Goal: Communication & Community: Answer question/provide support

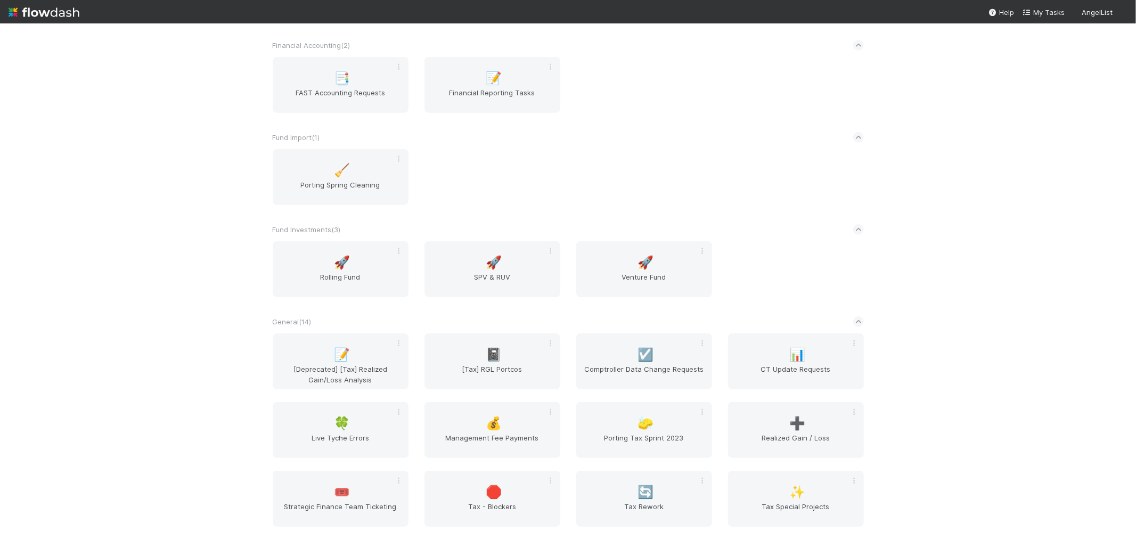
scroll to position [414, 0]
click at [799, 471] on div "✨ Tax Special Projects" at bounding box center [796, 495] width 136 height 56
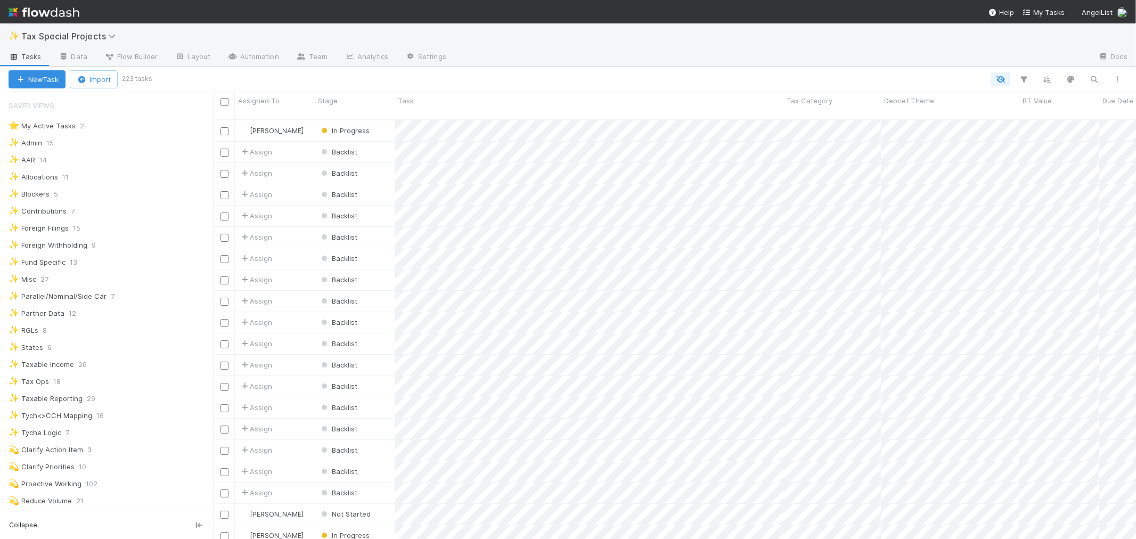
scroll to position [419, 913]
click at [723, 64] on div at bounding box center [772, 57] width 635 height 17
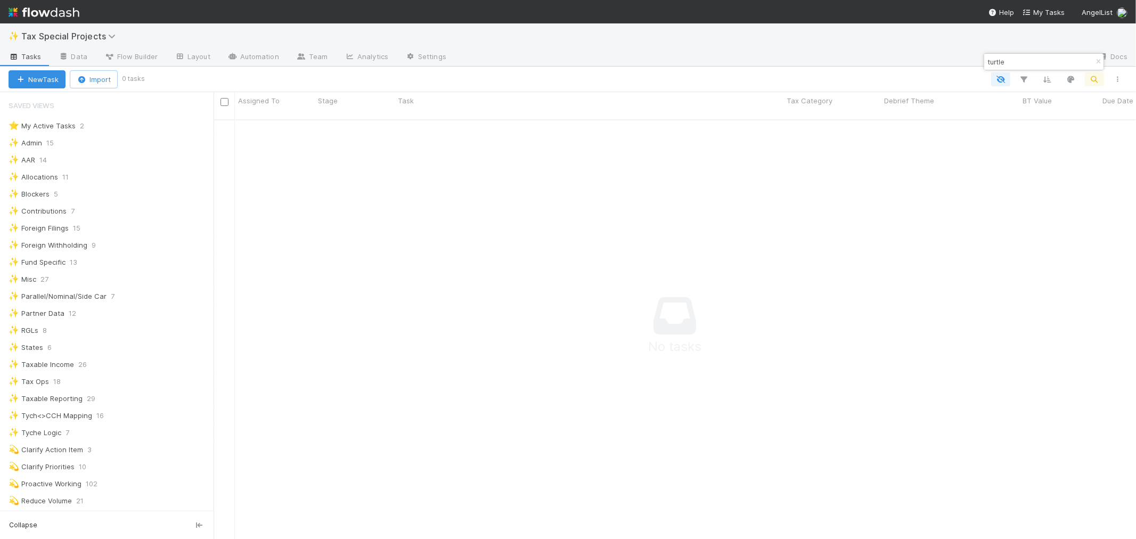
scroll to position [411, 904]
type input "t"
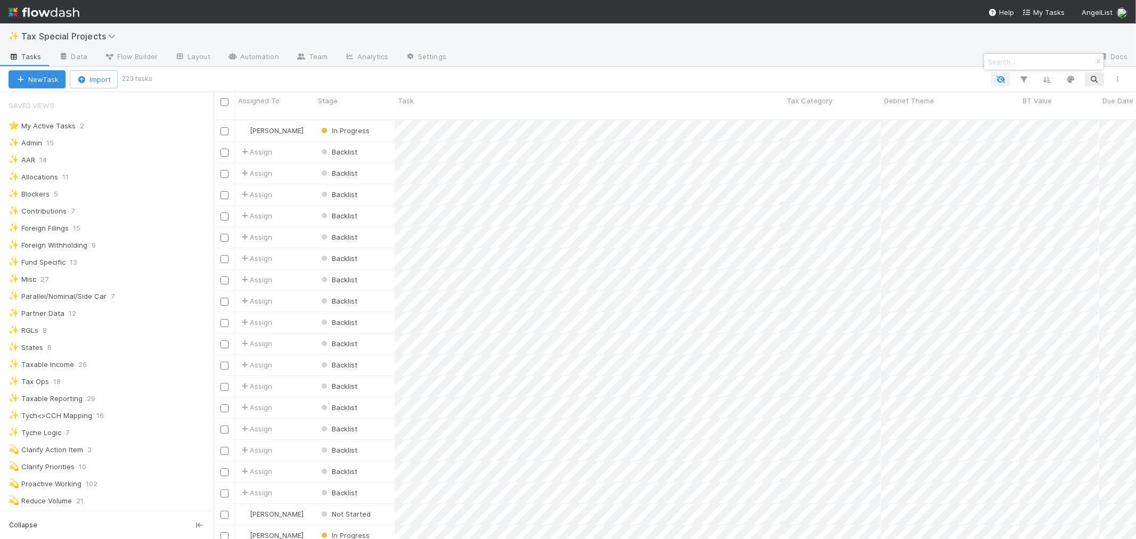
scroll to position [419, 913]
drag, startPoint x: 209, startPoint y: 224, endPoint x: 200, endPoint y: 325, distance: 101.0
click at [193, 334] on div at bounding box center [568, 269] width 1136 height 539
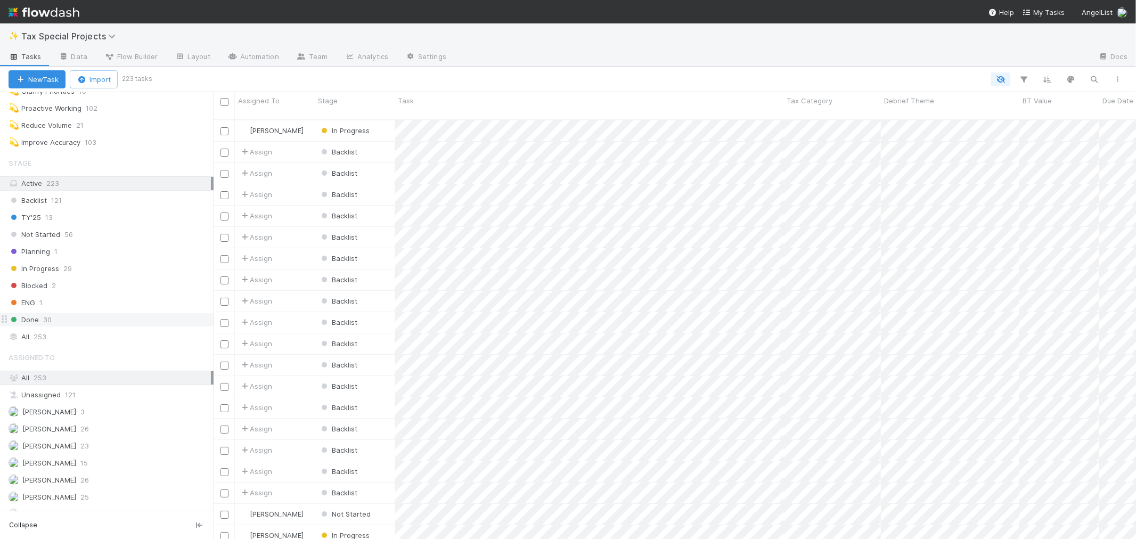
scroll to position [372, 0]
click at [89, 343] on div "All 253" at bounding box center [110, 340] width 202 height 13
click at [682, 65] on div at bounding box center [772, 57] width 635 height 17
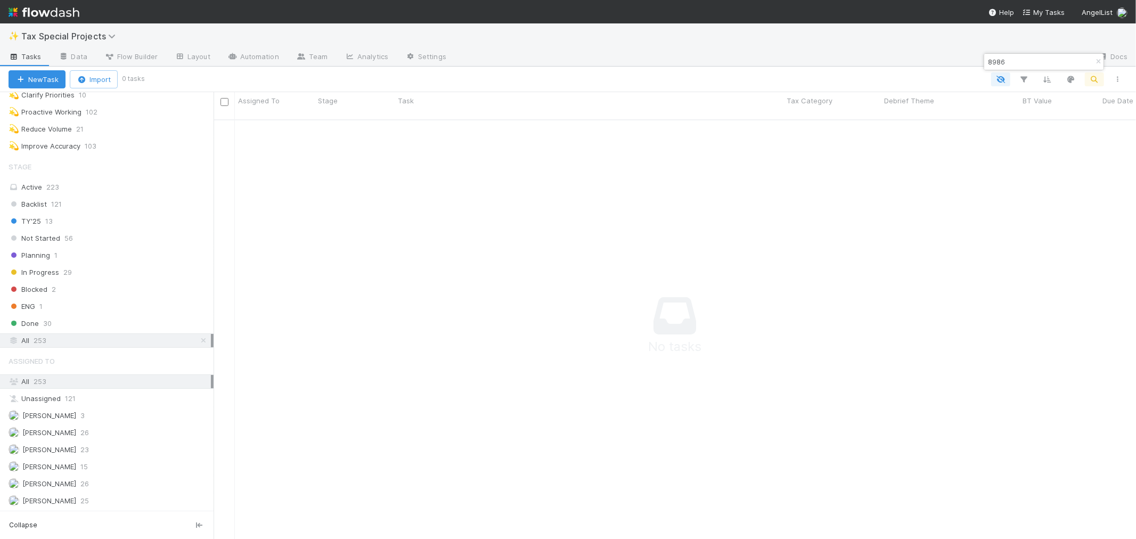
scroll to position [411, 904]
type input "8"
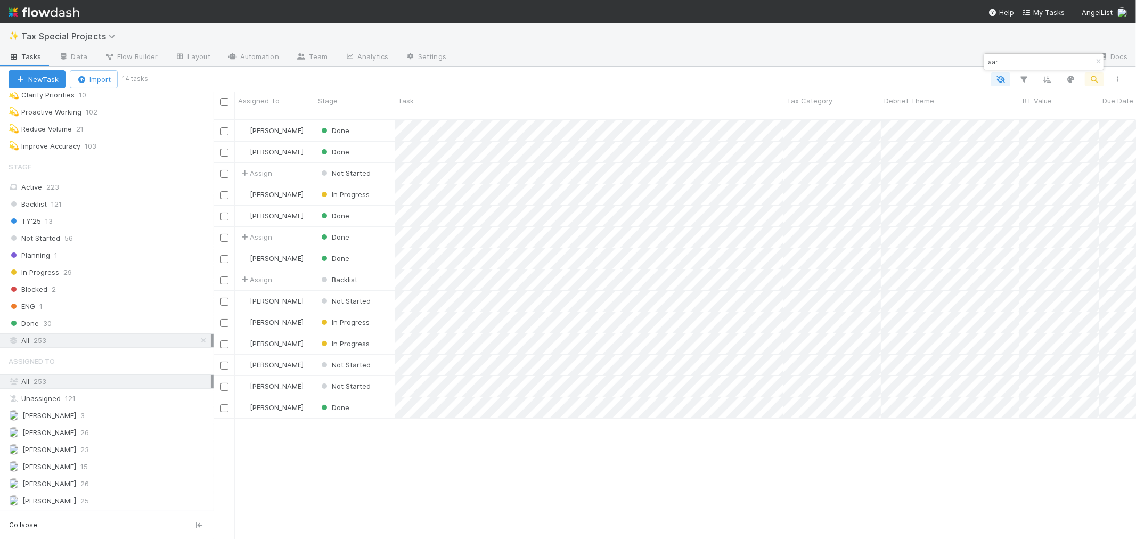
scroll to position [419, 913]
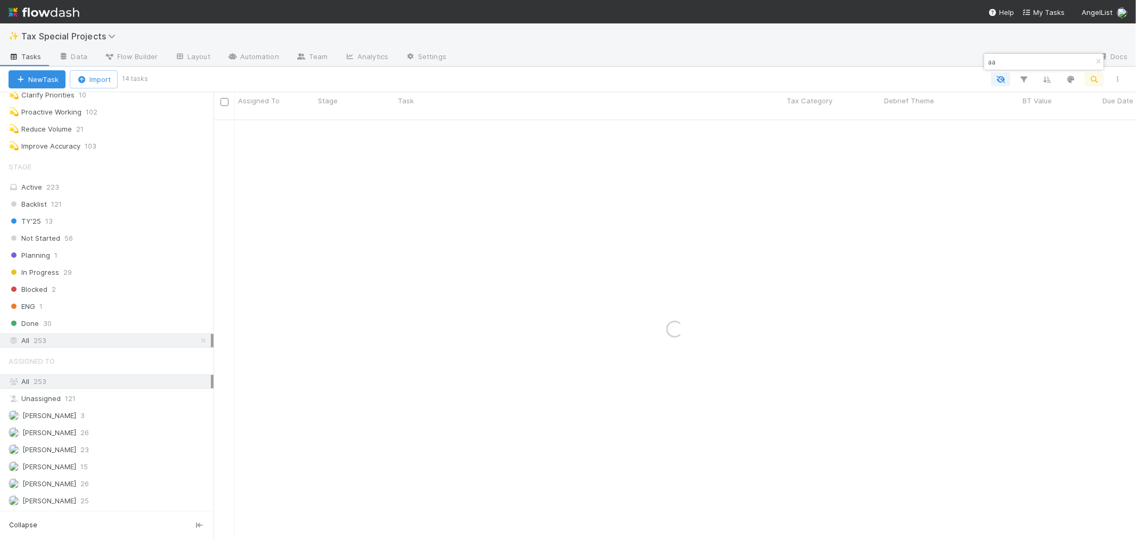
type input "a"
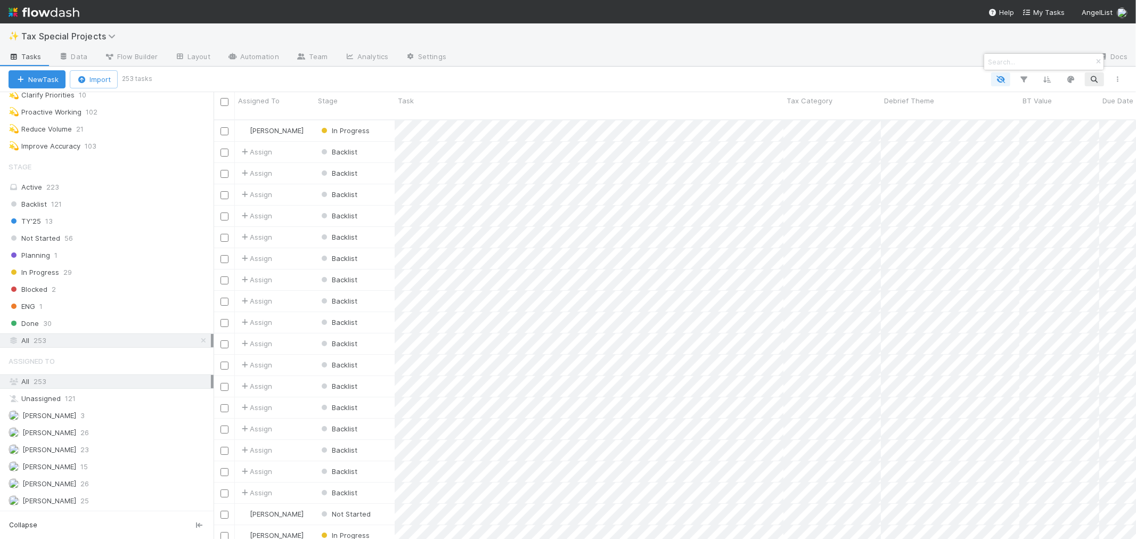
scroll to position [419, 913]
click at [55, 77] on div at bounding box center [568, 269] width 1136 height 539
click at [45, 80] on button "New Task" at bounding box center [37, 79] width 57 height 18
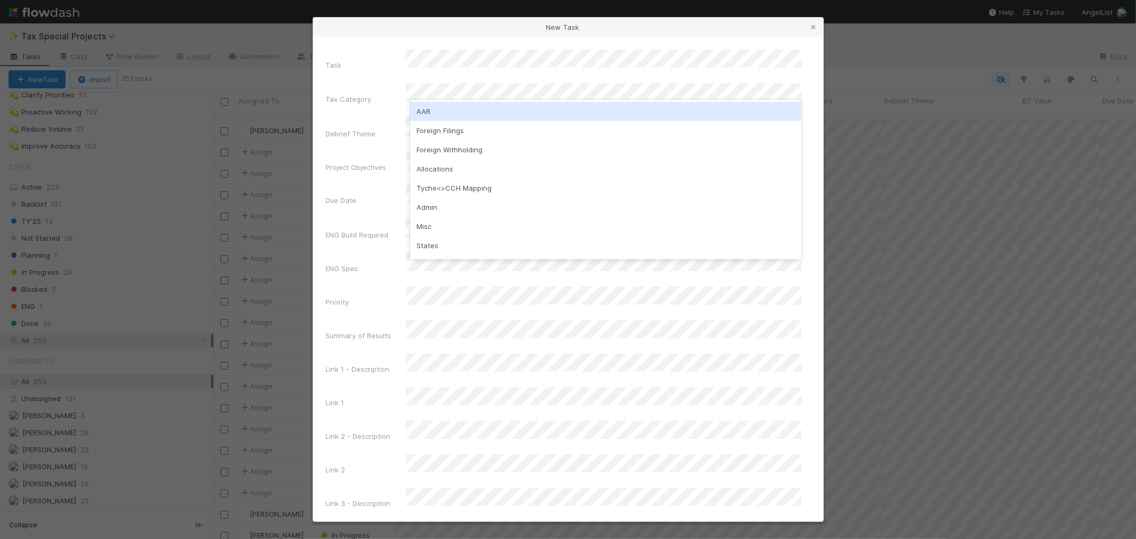
click at [457, 113] on div "AAR" at bounding box center [605, 111] width 391 height 19
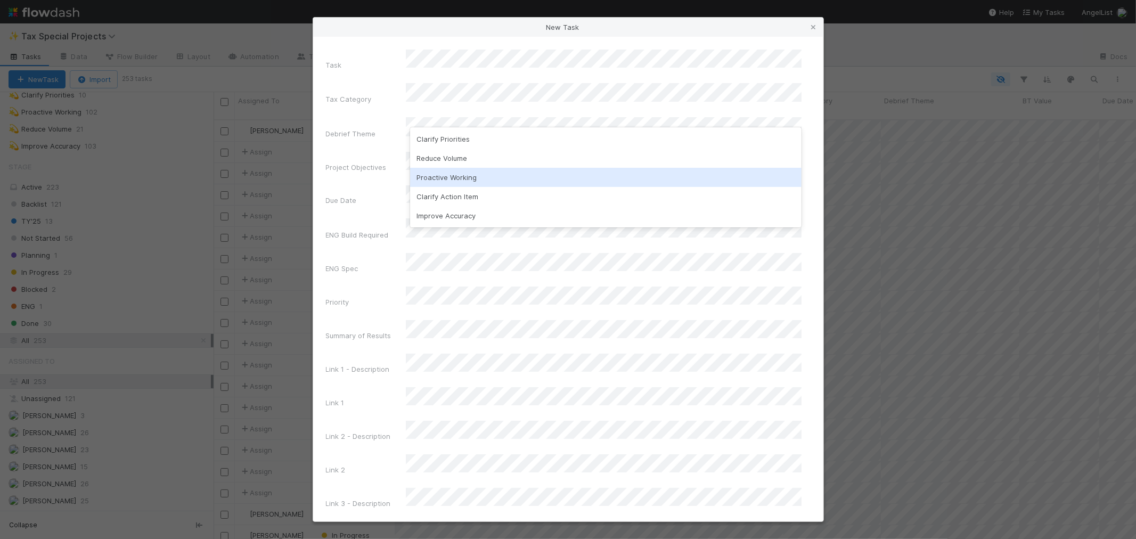
click at [500, 175] on div "Proactive Working" at bounding box center [605, 177] width 391 height 19
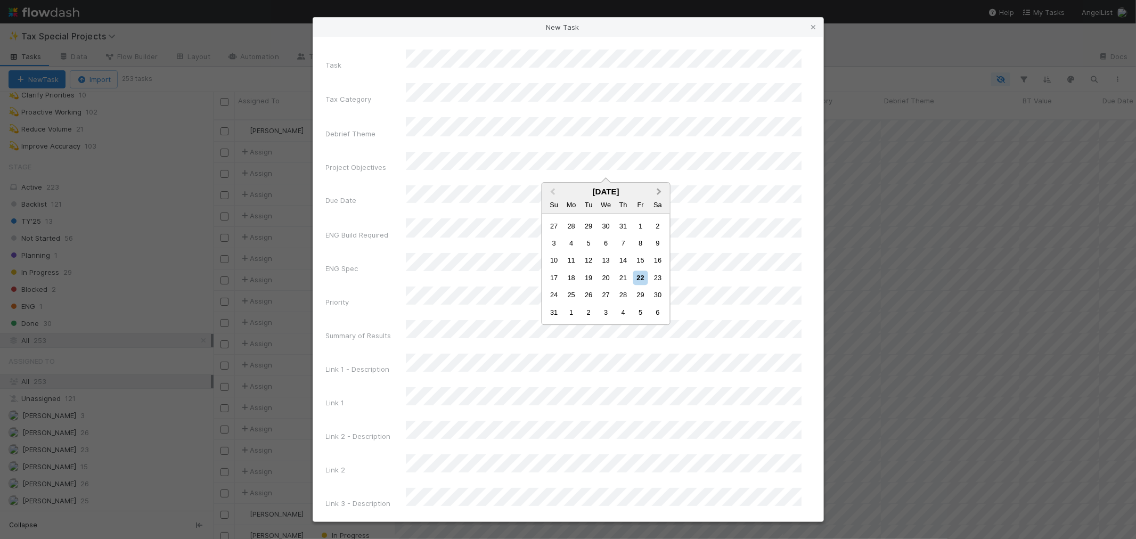
click at [659, 191] on span "Next Month" at bounding box center [659, 192] width 0 height 12
click at [657, 195] on button "Next Month" at bounding box center [660, 192] width 17 height 17
click at [549, 195] on button "Previous Month" at bounding box center [551, 192] width 17 height 17
click at [633, 293] on div "31" at bounding box center [640, 295] width 14 height 14
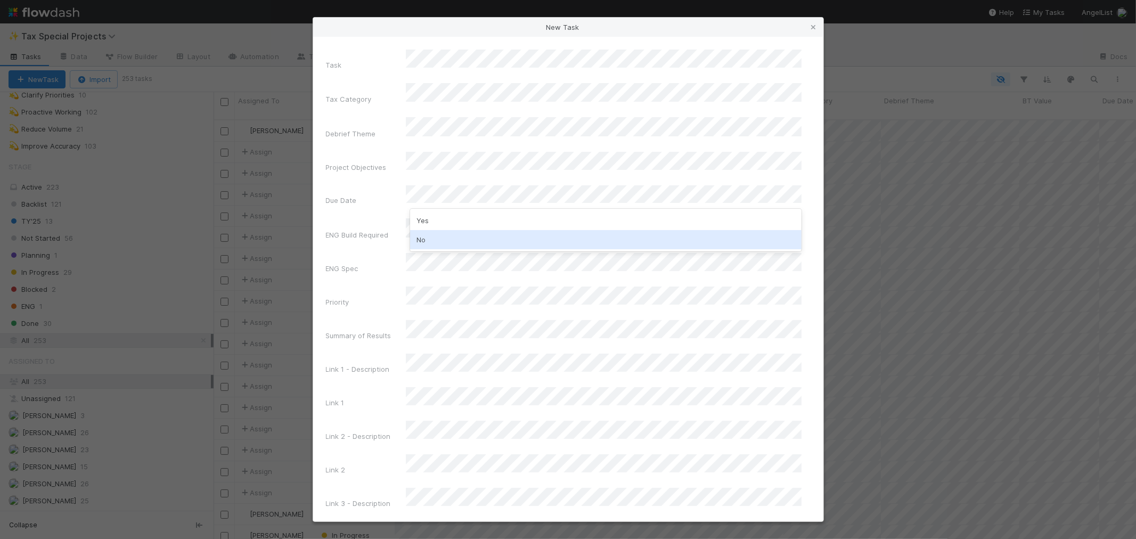
click at [530, 239] on div "No" at bounding box center [605, 239] width 391 height 19
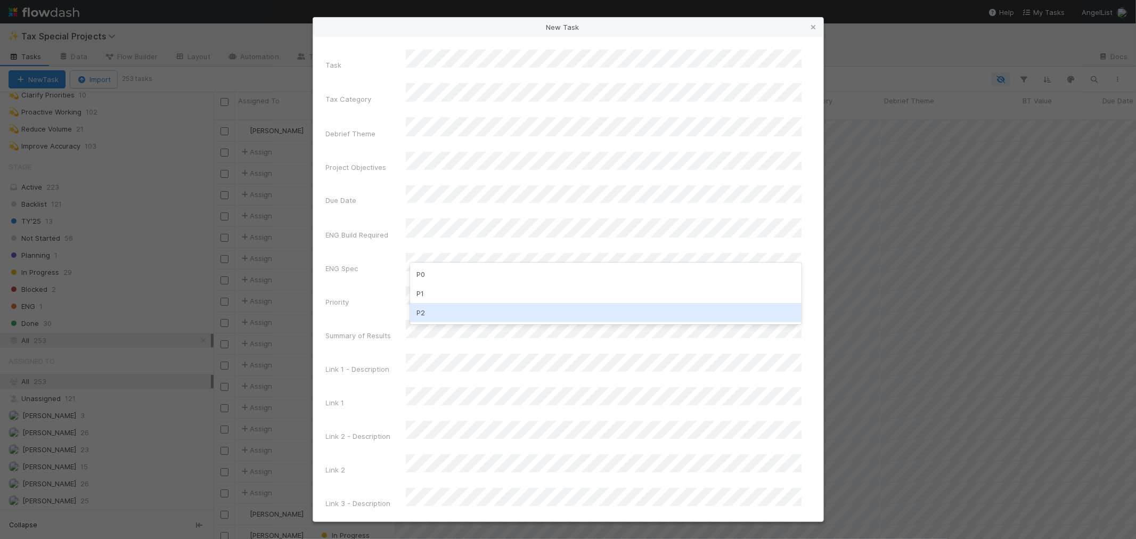
click at [461, 308] on div "P2" at bounding box center [605, 312] width 391 height 19
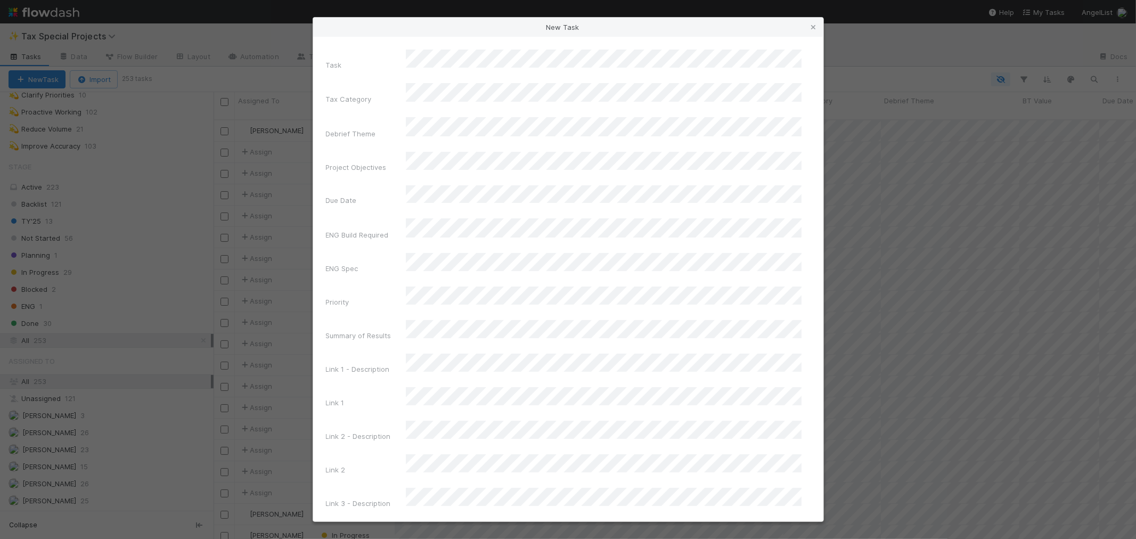
click at [345, 297] on div "Priority" at bounding box center [366, 304] width 80 height 15
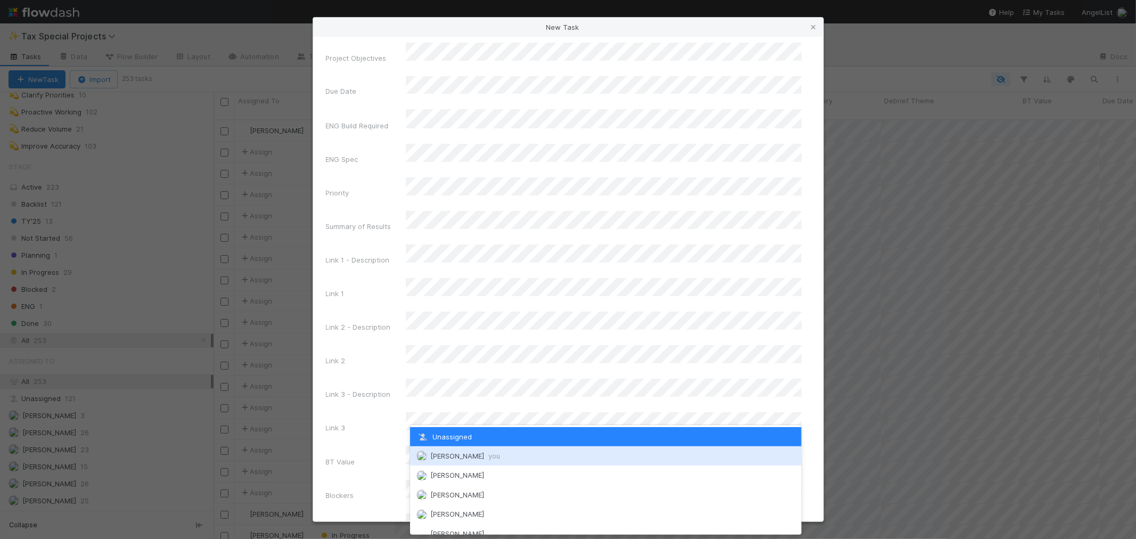
click at [464, 455] on span "Aana Farooqi you" at bounding box center [465, 456] width 70 height 9
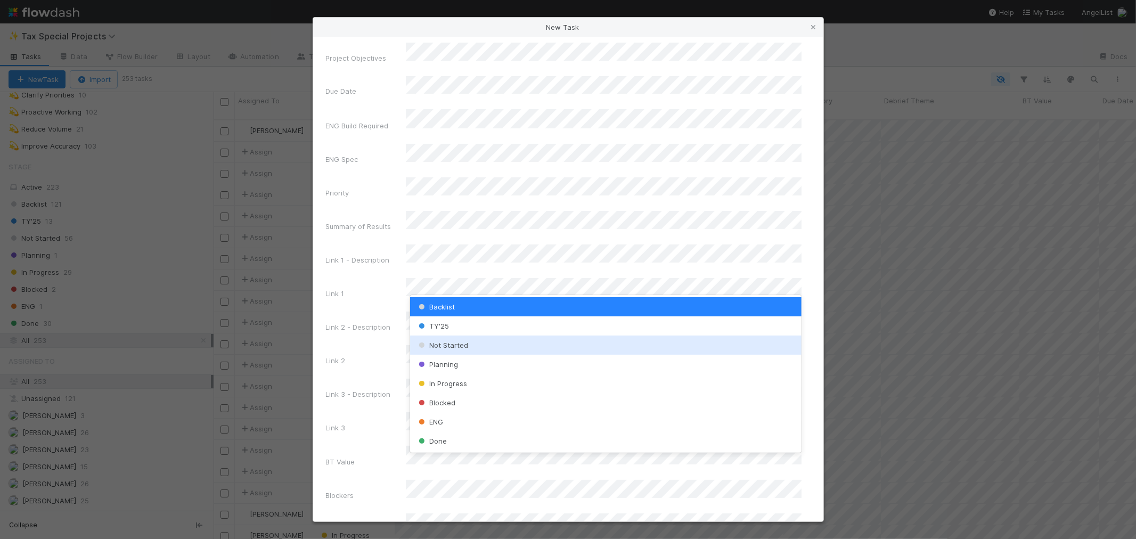
click at [445, 349] on div "Not Started" at bounding box center [605, 344] width 391 height 19
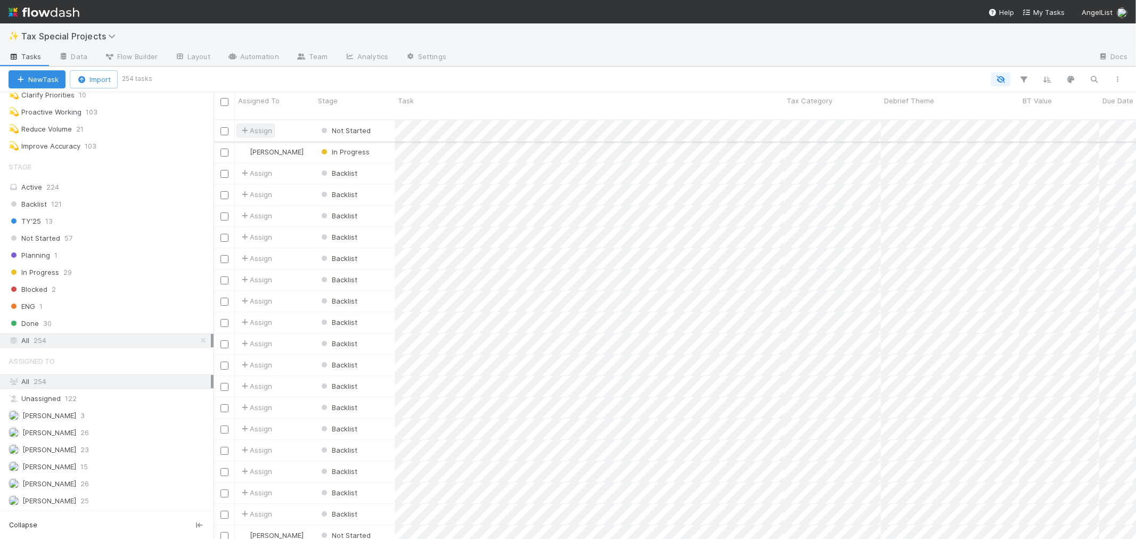
click at [258, 125] on span "Assign" at bounding box center [255, 130] width 33 height 11
click at [278, 139] on div "Aana Farooqi you" at bounding box center [310, 143] width 150 height 19
click at [540, 75] on div at bounding box center [639, 79] width 979 height 14
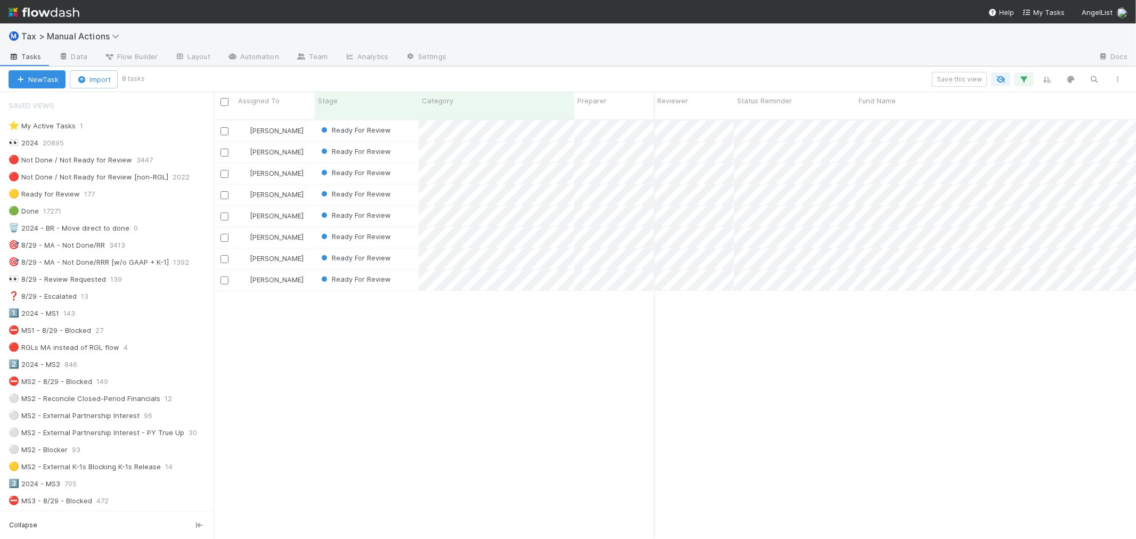
scroll to position [419, 913]
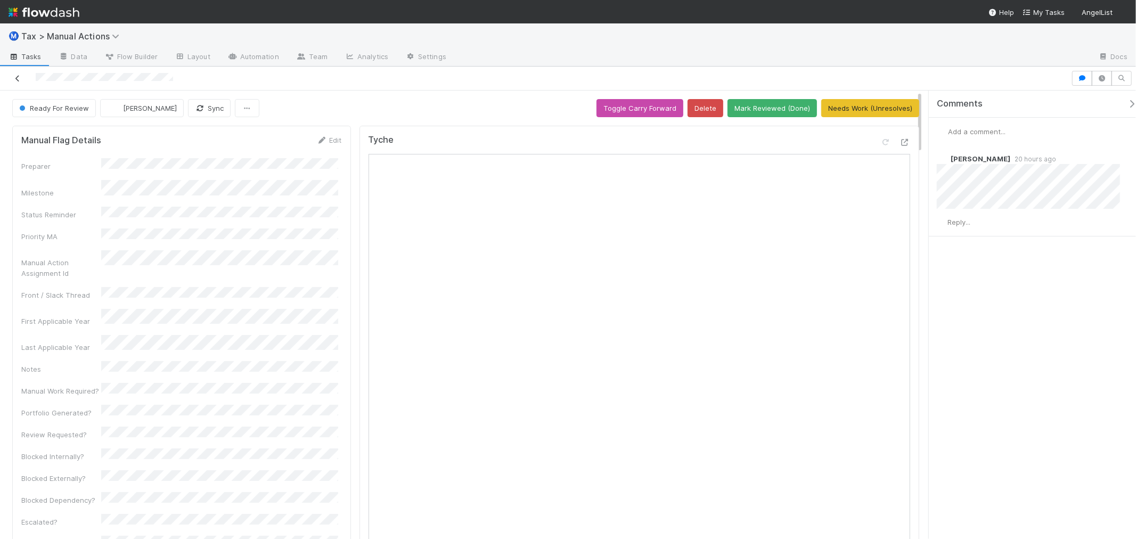
click at [20, 79] on icon at bounding box center [17, 78] width 11 height 7
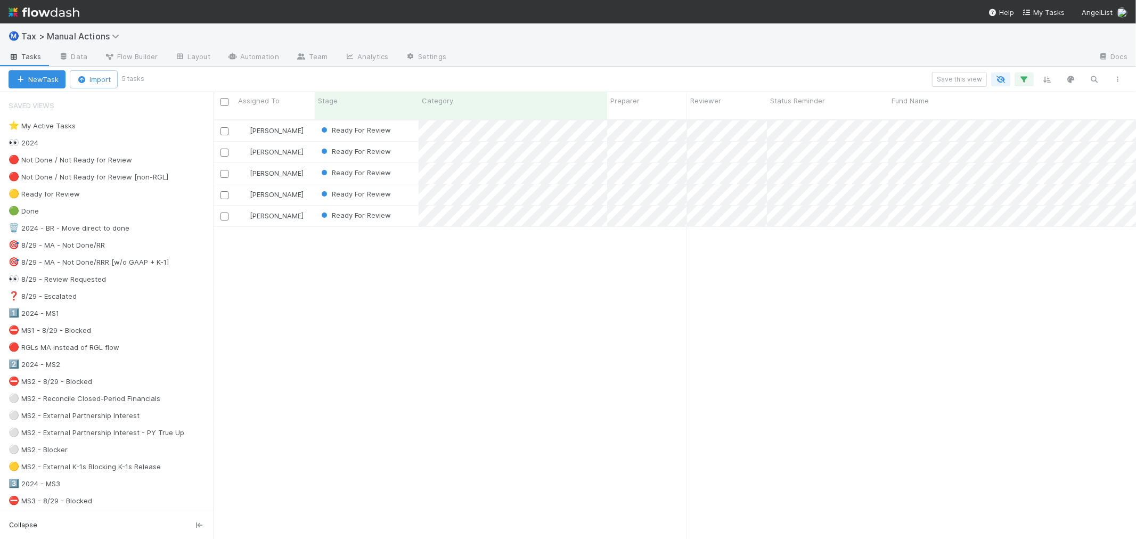
scroll to position [419, 913]
click at [116, 414] on div "⚪ MS2 - External Partnership Interest" at bounding box center [74, 415] width 131 height 13
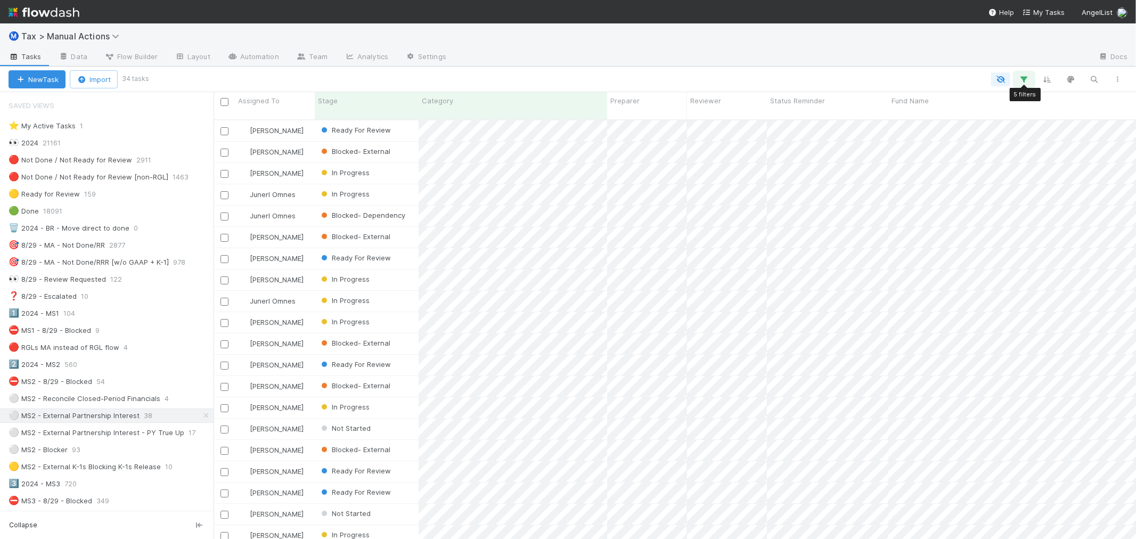
click at [1024, 81] on icon "button" at bounding box center [1024, 80] width 11 height 10
click at [732, 233] on link "And.." at bounding box center [725, 240] width 34 height 15
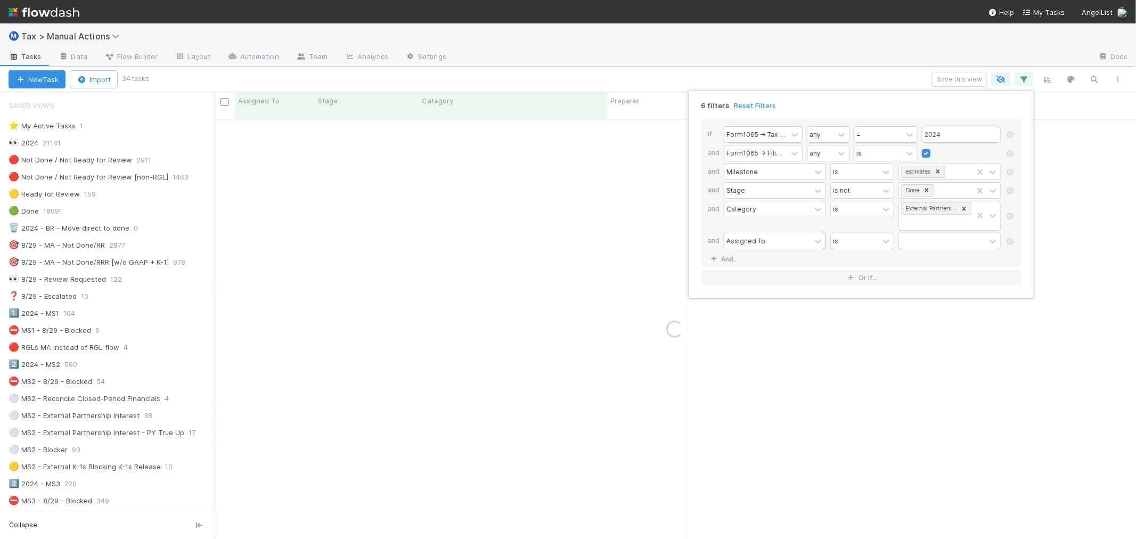
click at [765, 246] on div "Assigned To" at bounding box center [767, 240] width 86 height 15
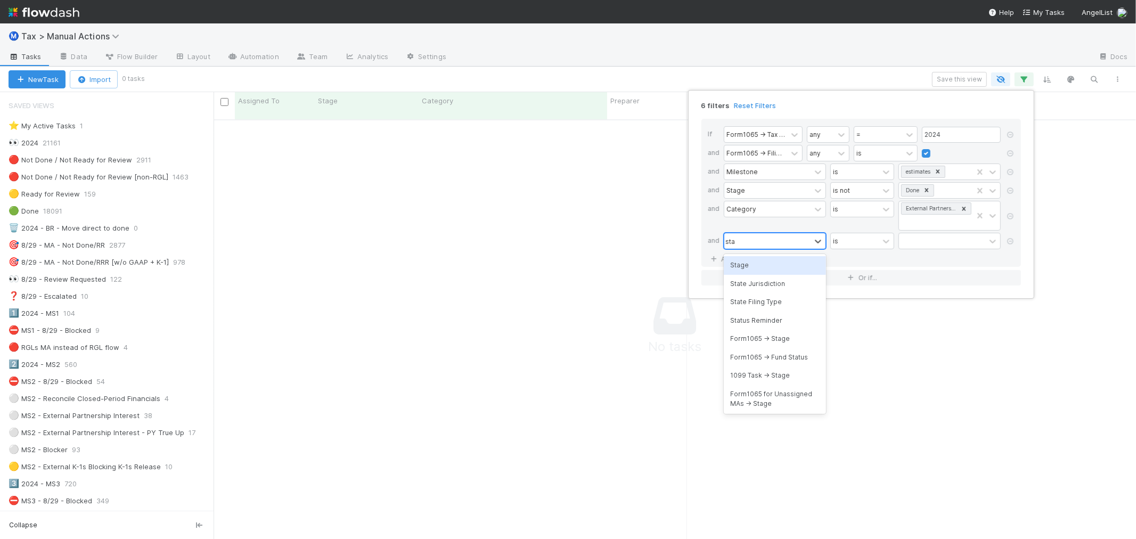
scroll to position [411, 904]
type input "stage"
click at [769, 259] on div "Stage" at bounding box center [775, 265] width 102 height 18
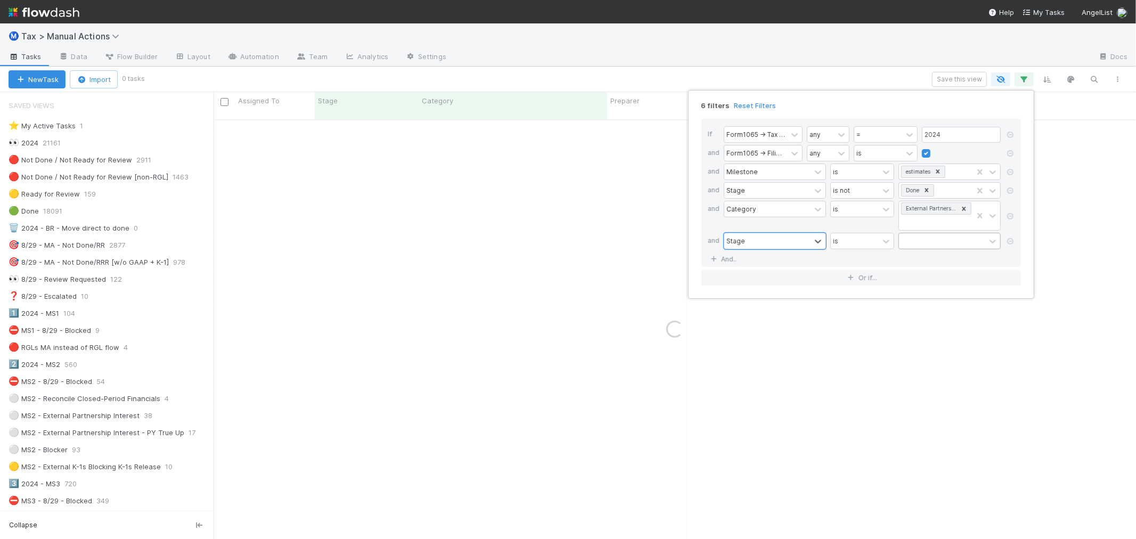
click at [941, 244] on div at bounding box center [942, 240] width 86 height 15
type input "read"
click at [942, 262] on div "Ready For Review" at bounding box center [949, 265] width 102 height 18
click at [737, 51] on div "6 filters Reset Filters If Form1065 -> Tax Year any = 2024 and Form1065 -> Fili…" at bounding box center [568, 269] width 1136 height 539
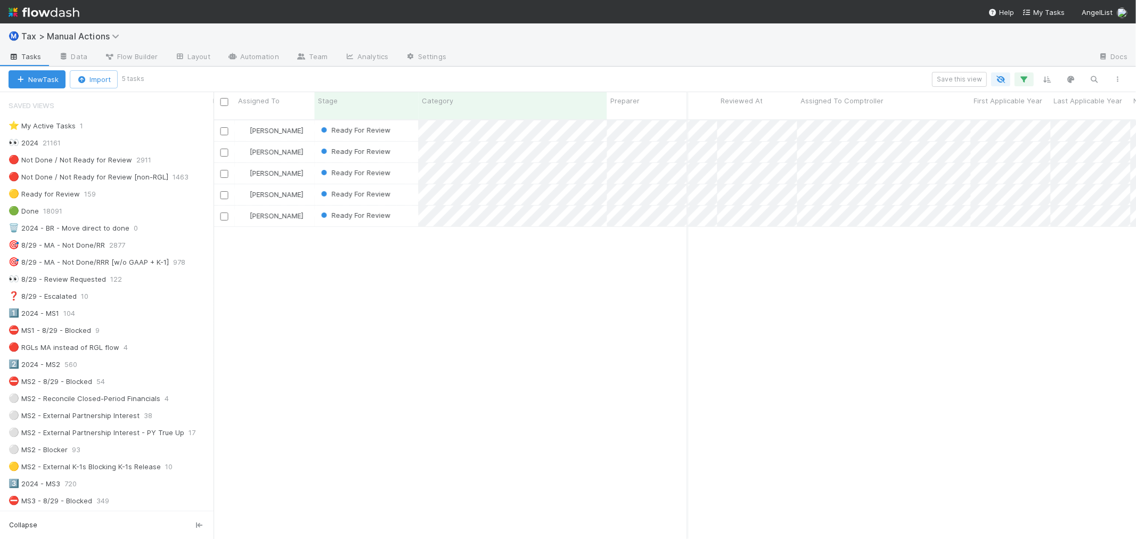
scroll to position [0, 1797]
click at [152, 432] on div "⚪ MS2 - External Partnership Interest - PY True Up" at bounding box center [97, 432] width 176 height 13
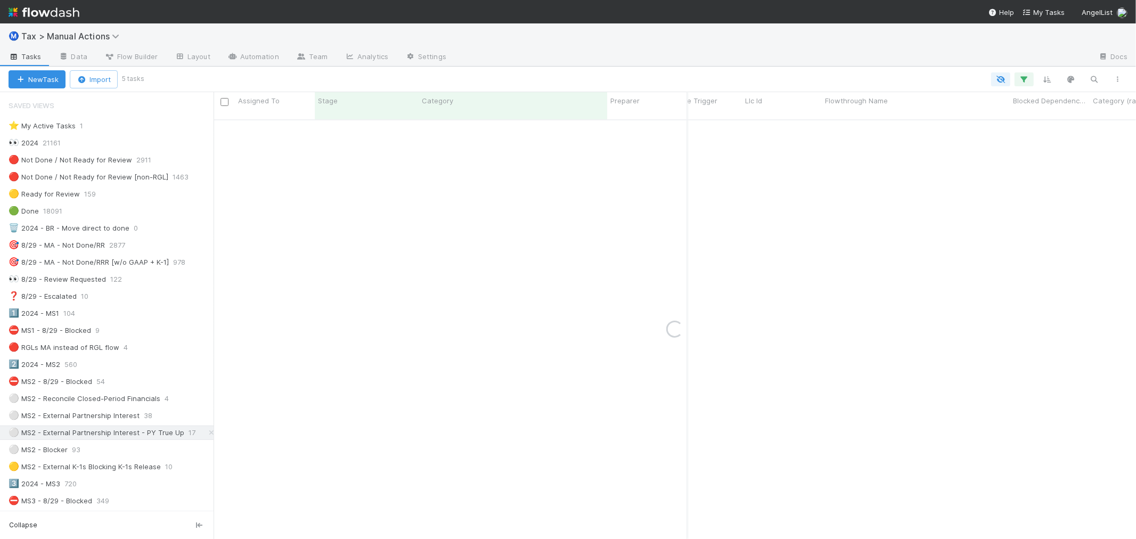
click at [1029, 80] on icon "button" at bounding box center [1024, 80] width 11 height 10
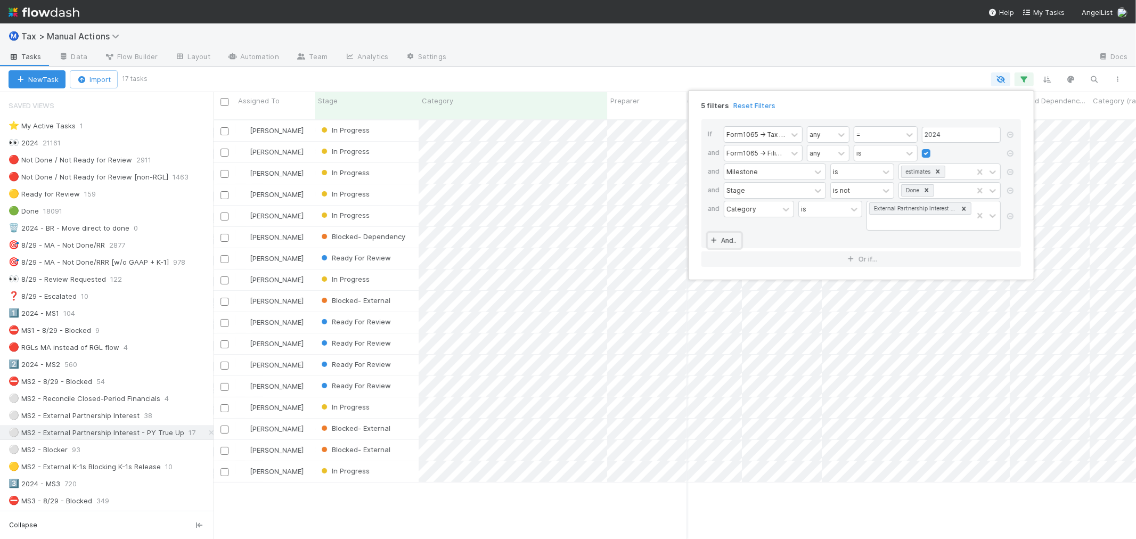
click at [715, 241] on icon at bounding box center [713, 240] width 11 height 6
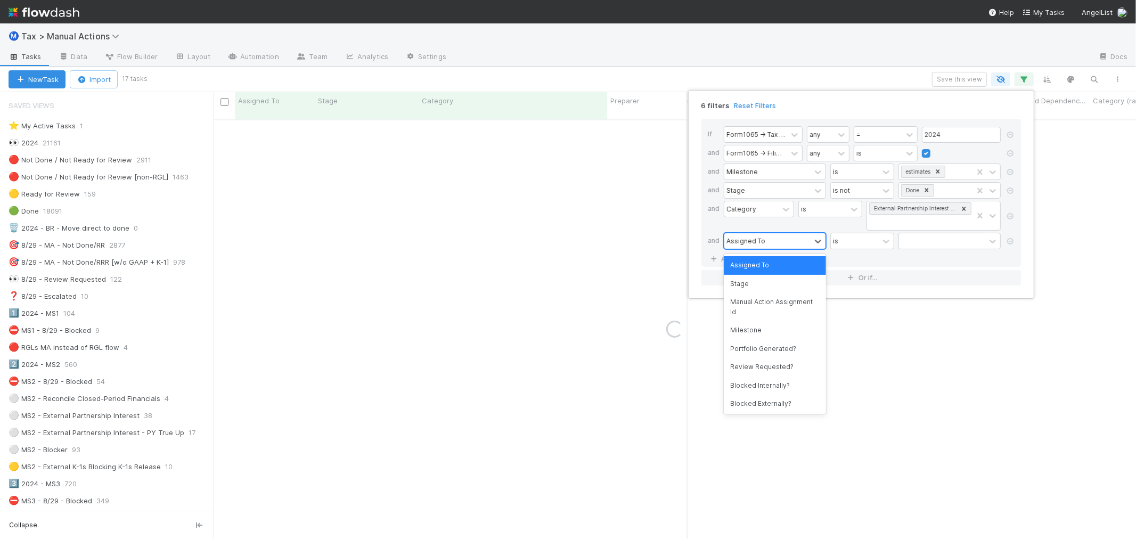
click at [768, 242] on div "Assigned To" at bounding box center [767, 240] width 86 height 15
type input "r"
drag, startPoint x: 750, startPoint y: 281, endPoint x: 831, endPoint y: 267, distance: 82.6
click at [750, 282] on div "Stage" at bounding box center [775, 284] width 102 height 18
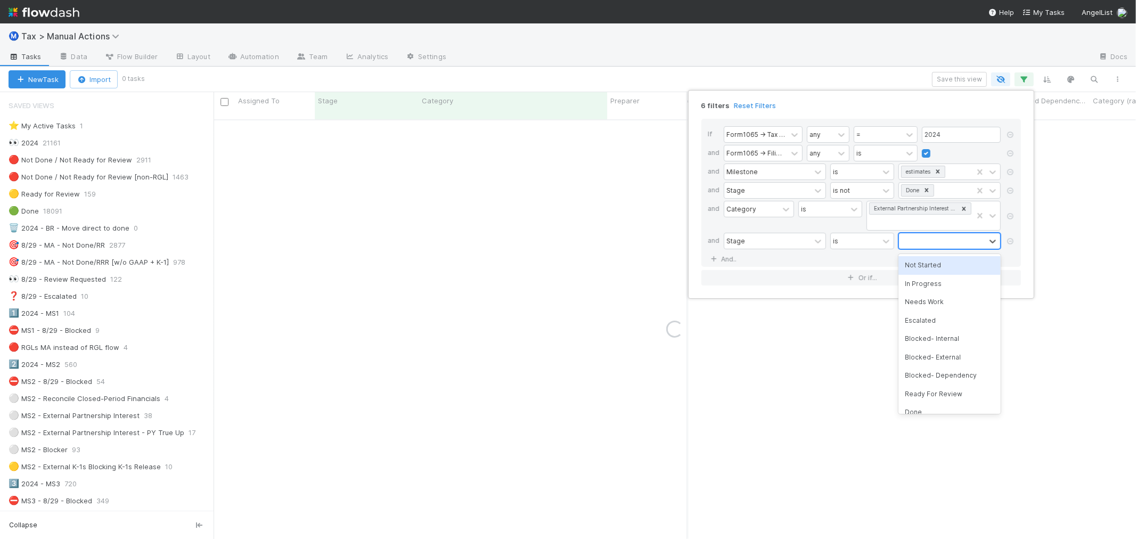
click at [951, 244] on div at bounding box center [942, 240] width 86 height 15
type input "read"
click at [949, 265] on div "Ready For Review" at bounding box center [949, 265] width 102 height 18
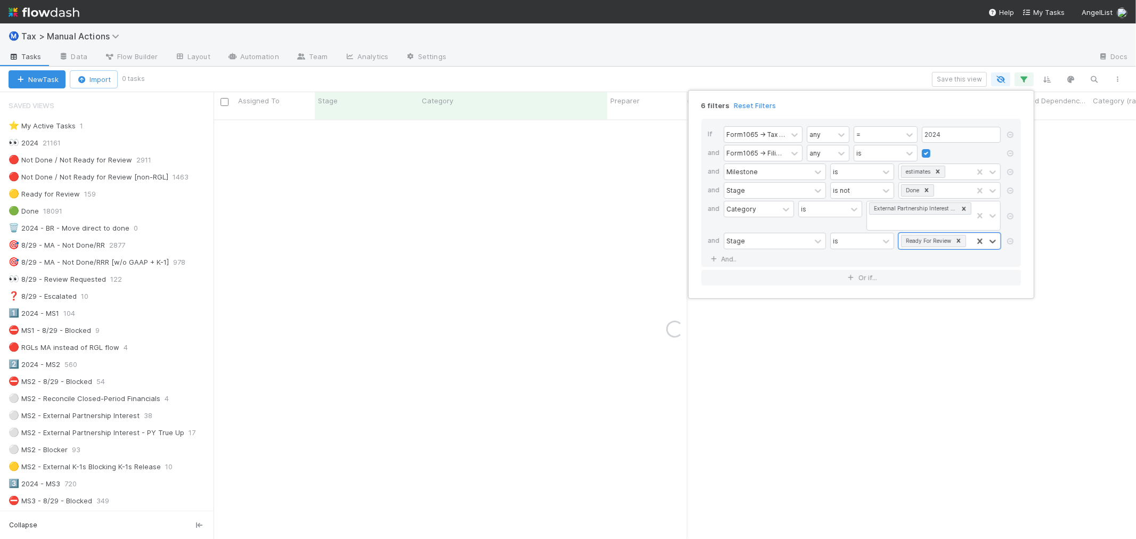
click at [735, 61] on div "6 filters Reset Filters If Form1065 -> Tax Year any = 2024 and Form1065 -> Fili…" at bounding box center [568, 269] width 1136 height 539
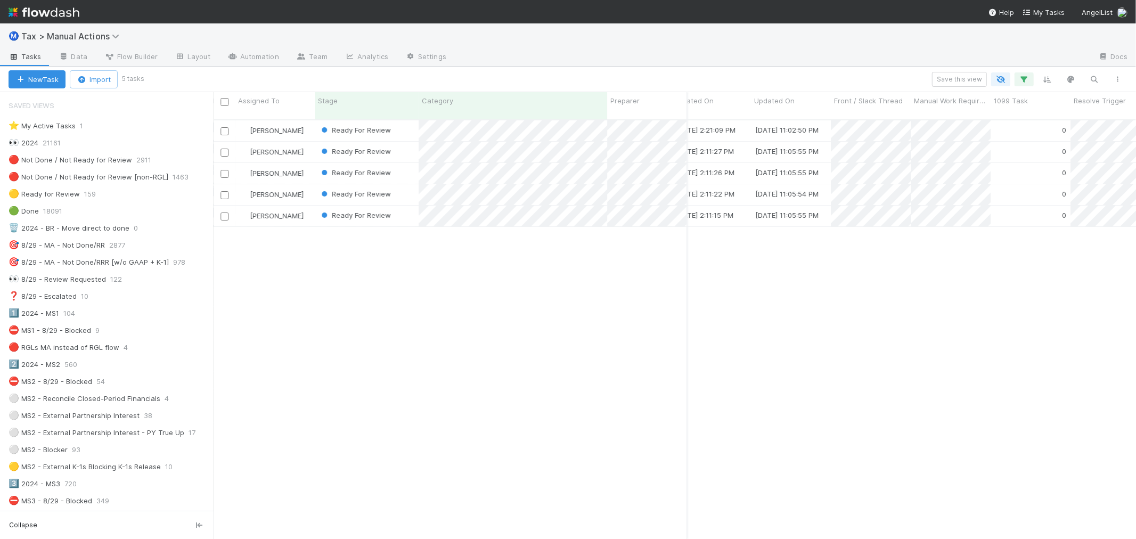
scroll to position [0, 2416]
click at [101, 412] on div "⚪ MS2 - External Partnership Interest" at bounding box center [74, 415] width 131 height 13
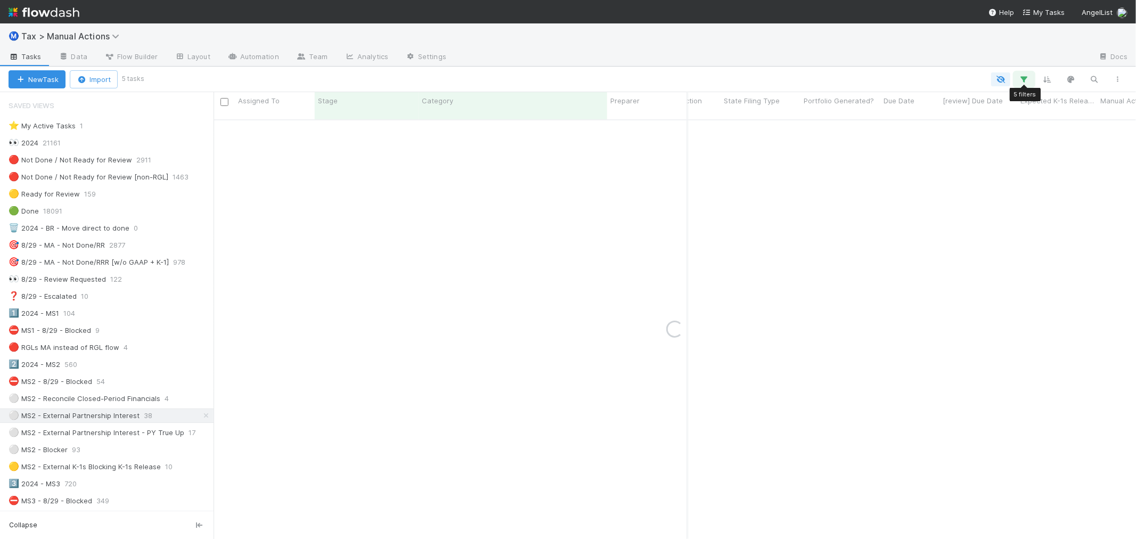
click at [1027, 83] on icon "button" at bounding box center [1024, 80] width 11 height 10
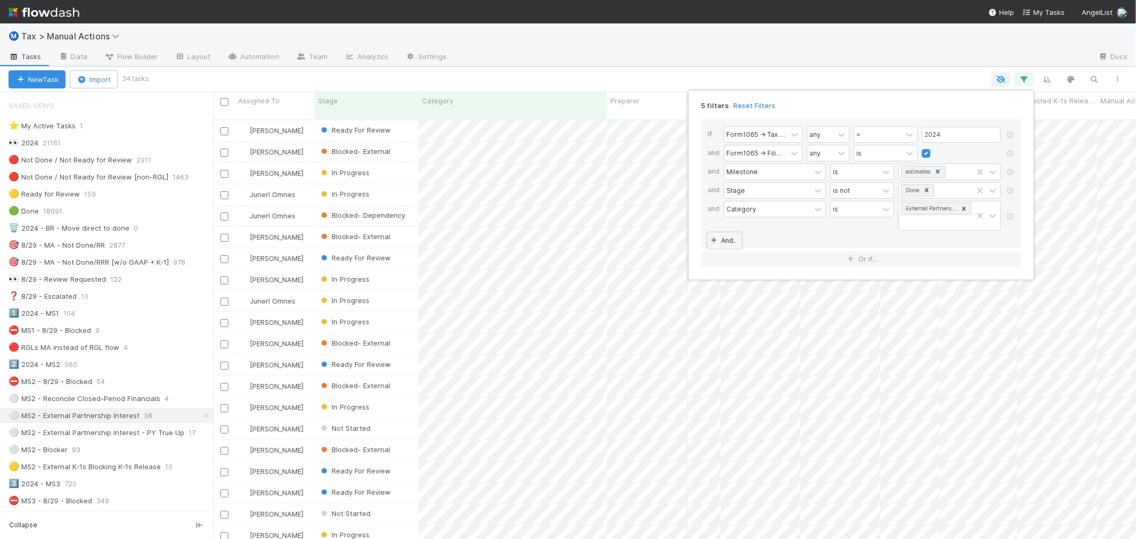
click at [723, 245] on link "And.." at bounding box center [725, 240] width 34 height 15
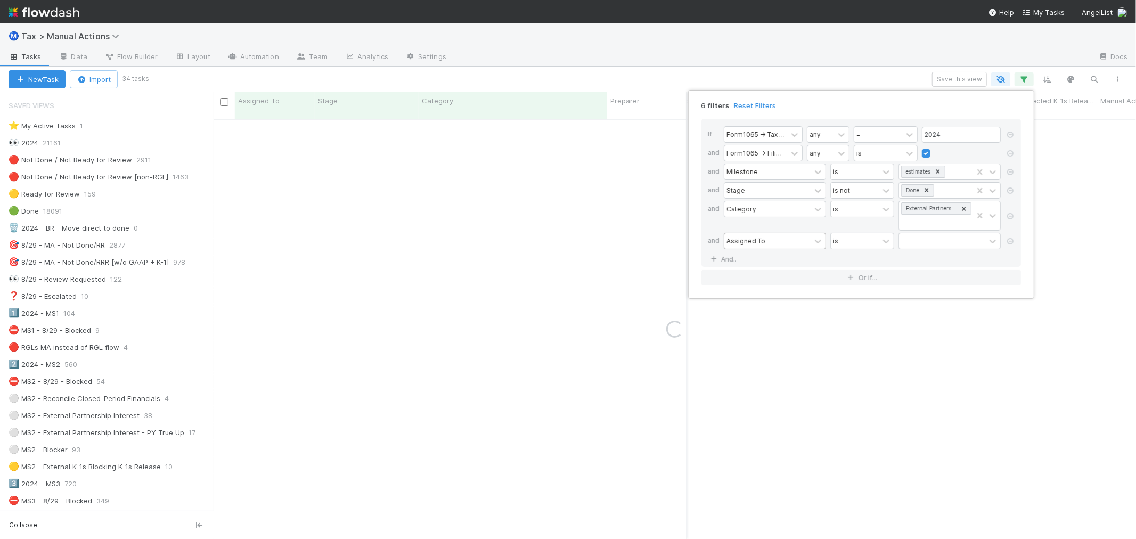
click at [750, 249] on div "Assigned To" at bounding box center [767, 240] width 86 height 15
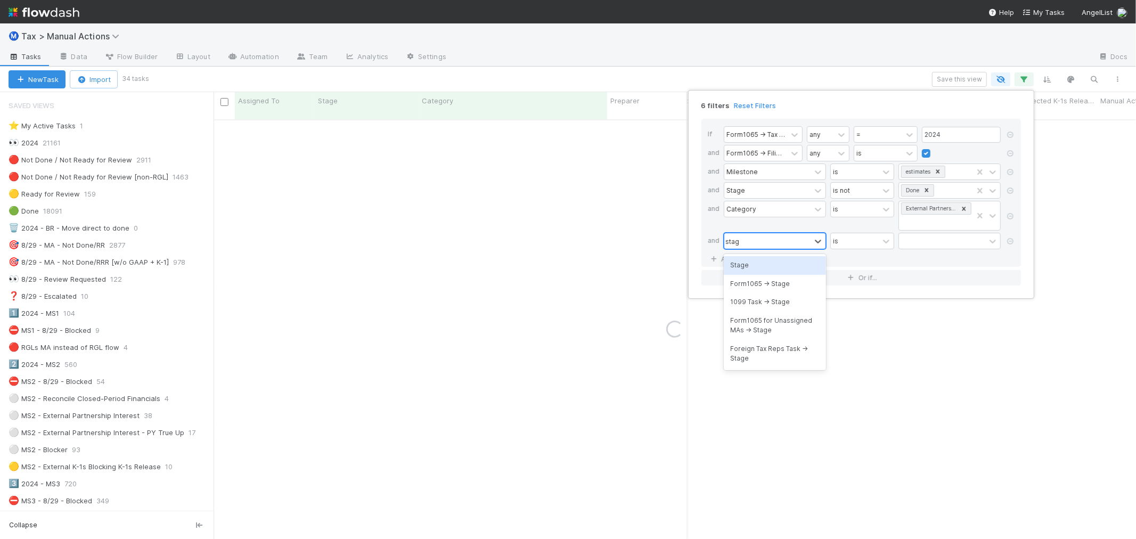
type input "stage"
drag, startPoint x: 754, startPoint y: 259, endPoint x: 765, endPoint y: 257, distance: 10.8
click at [754, 260] on div "Stage" at bounding box center [775, 265] width 102 height 18
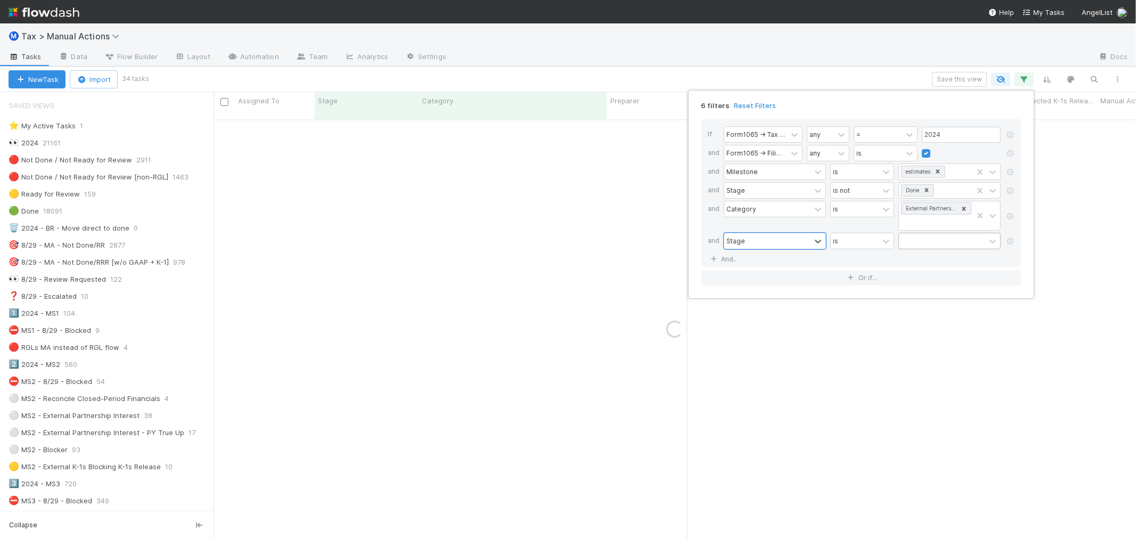
click at [913, 239] on div at bounding box center [942, 240] width 86 height 15
type input "read"
click at [922, 262] on div "Ready For Review" at bounding box center [949, 265] width 102 height 18
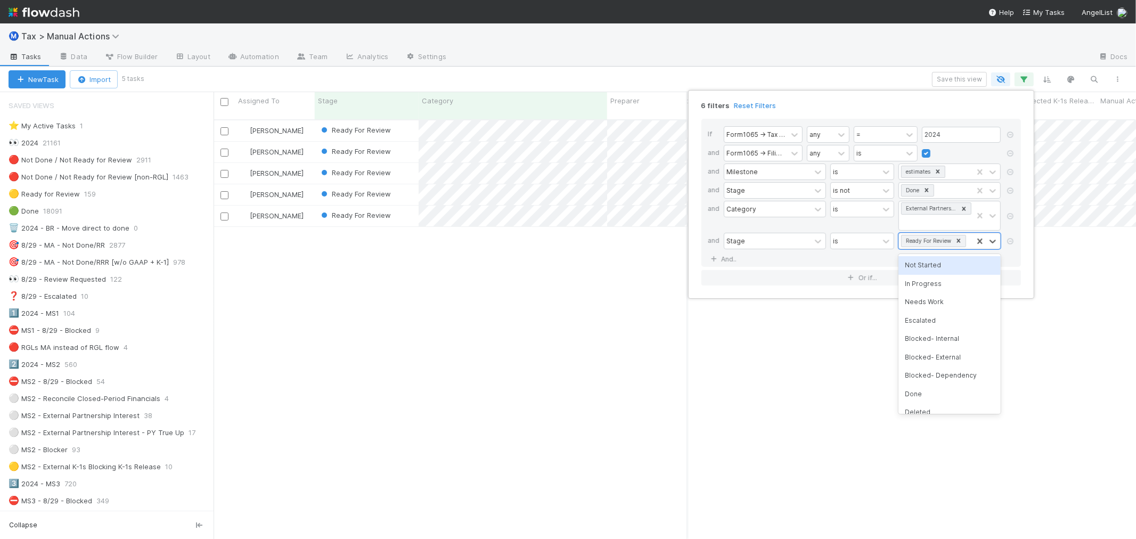
scroll to position [419, 913]
click at [597, 265] on div "6 filters Reset Filters If Form1065 -> Tax Year any = 2024 and Form1065 -> Fili…" at bounding box center [568, 269] width 1136 height 539
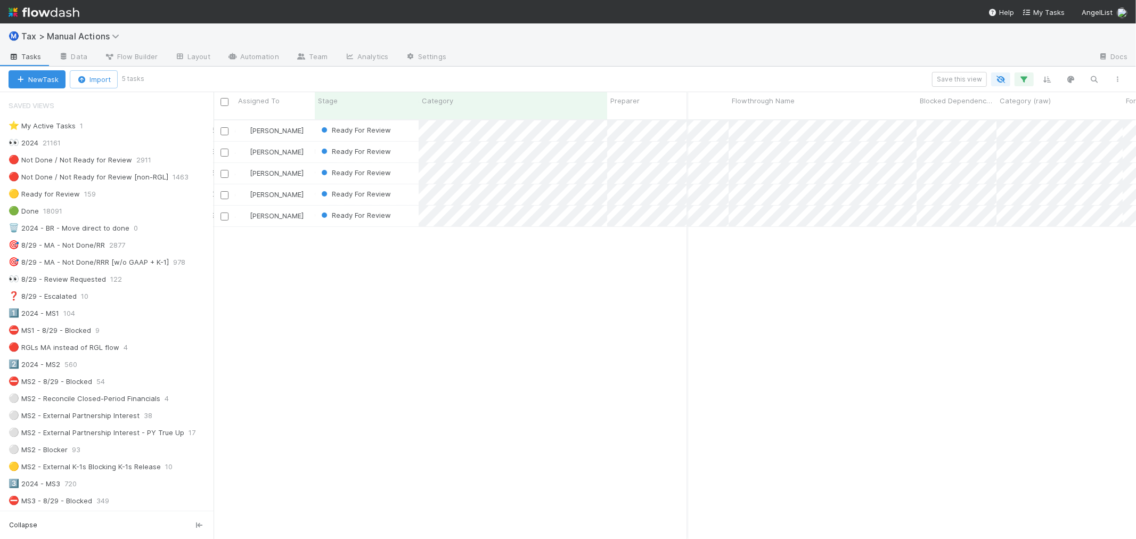
scroll to position [0, 2929]
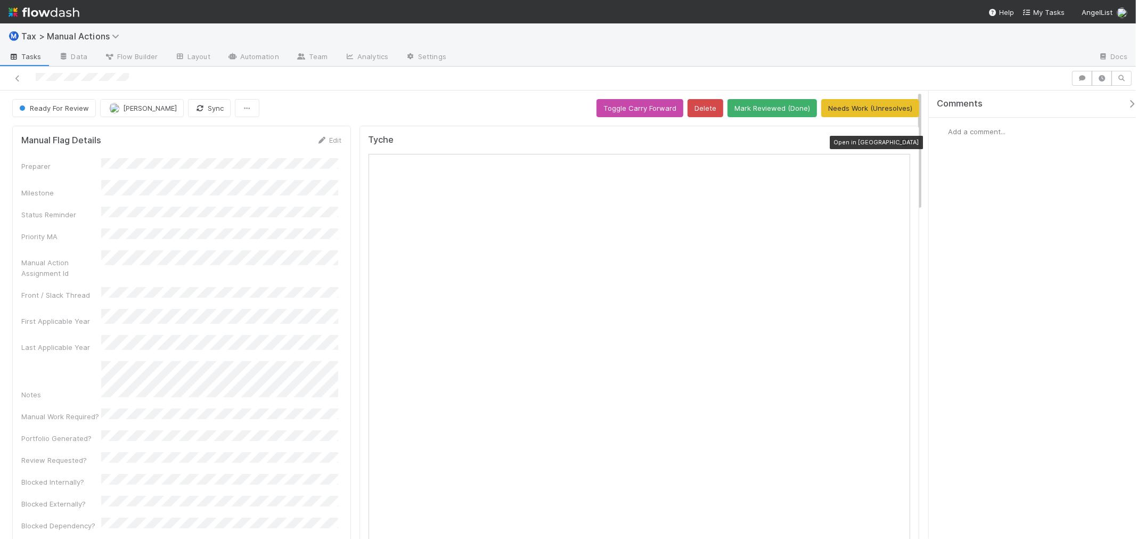
click at [899, 139] on icon at bounding box center [904, 142] width 11 height 7
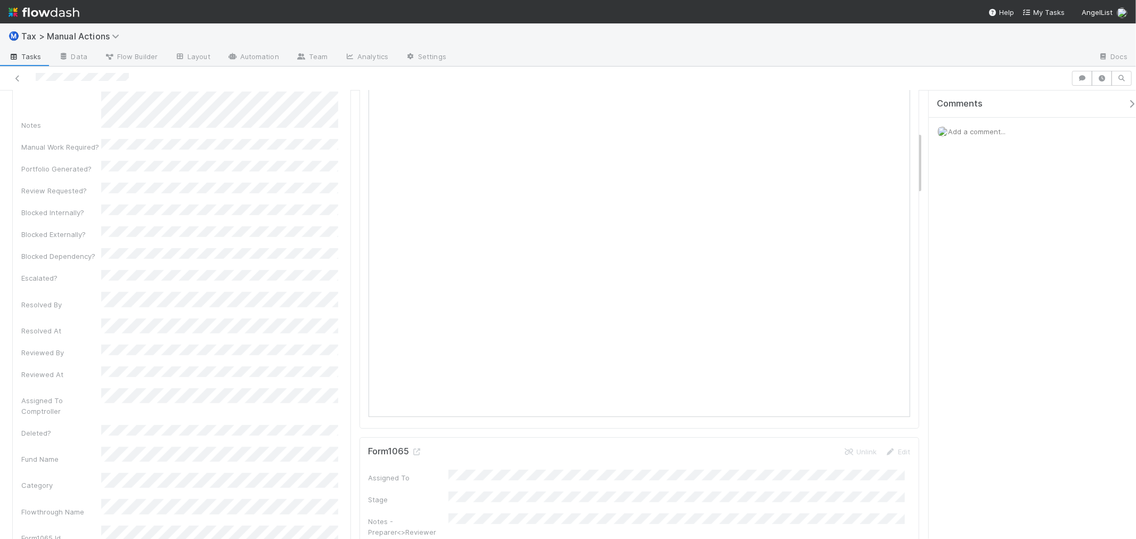
scroll to position [295, 0]
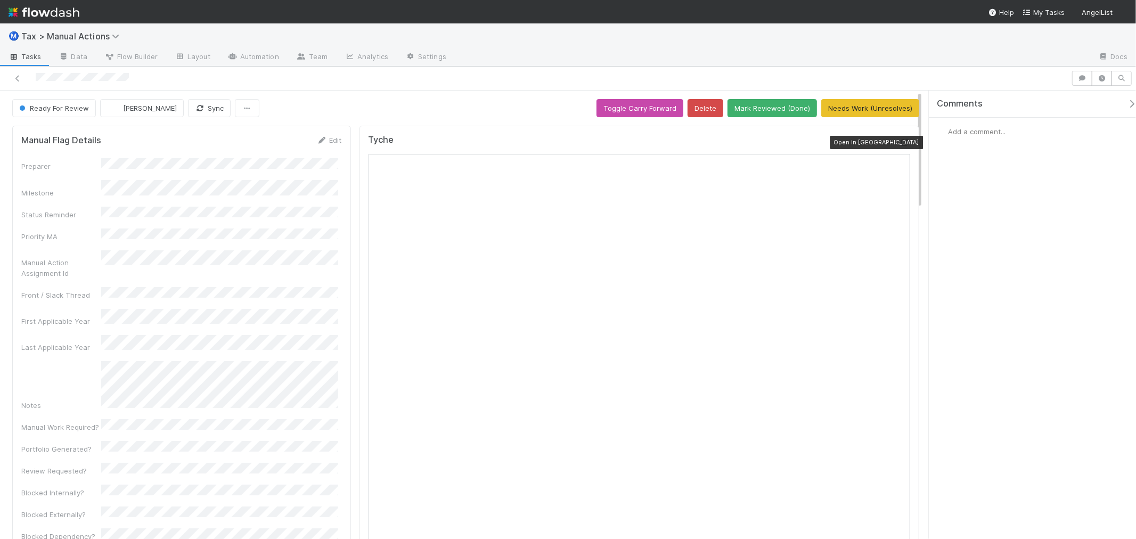
click at [899, 137] on div at bounding box center [904, 142] width 11 height 11
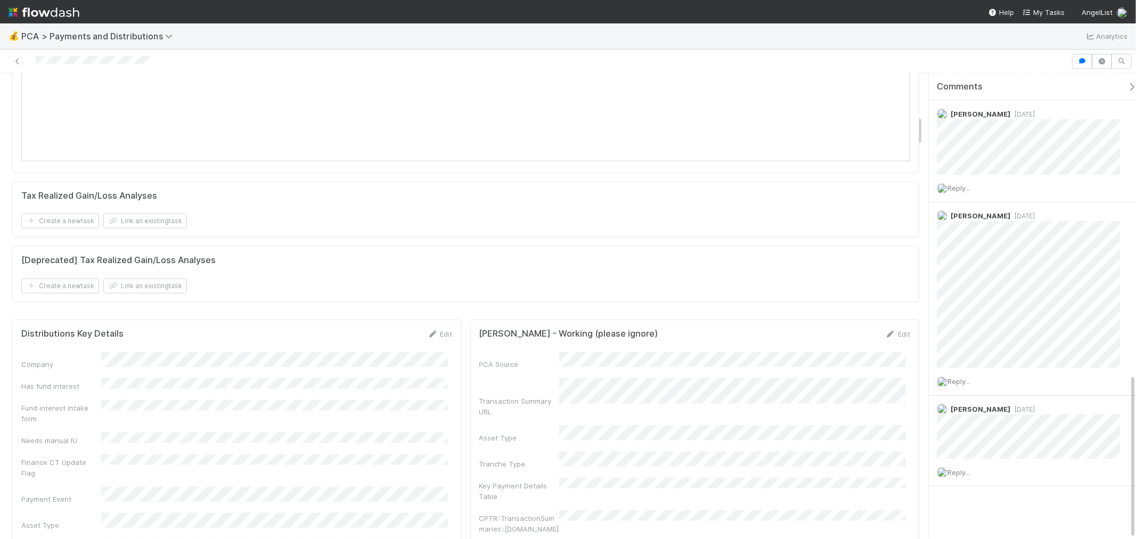
scroll to position [651, 0]
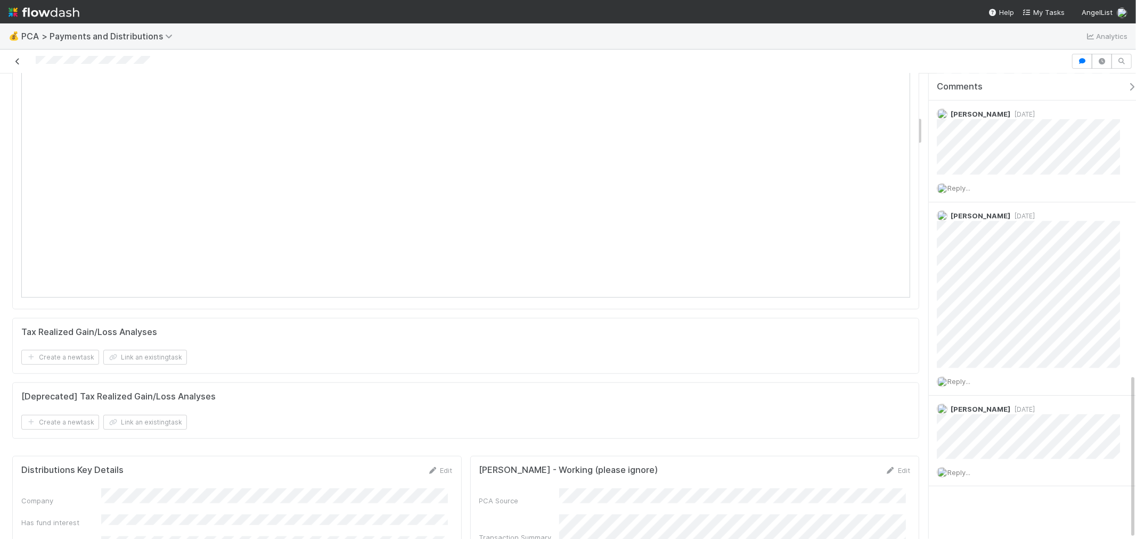
click at [14, 59] on icon at bounding box center [17, 61] width 11 height 7
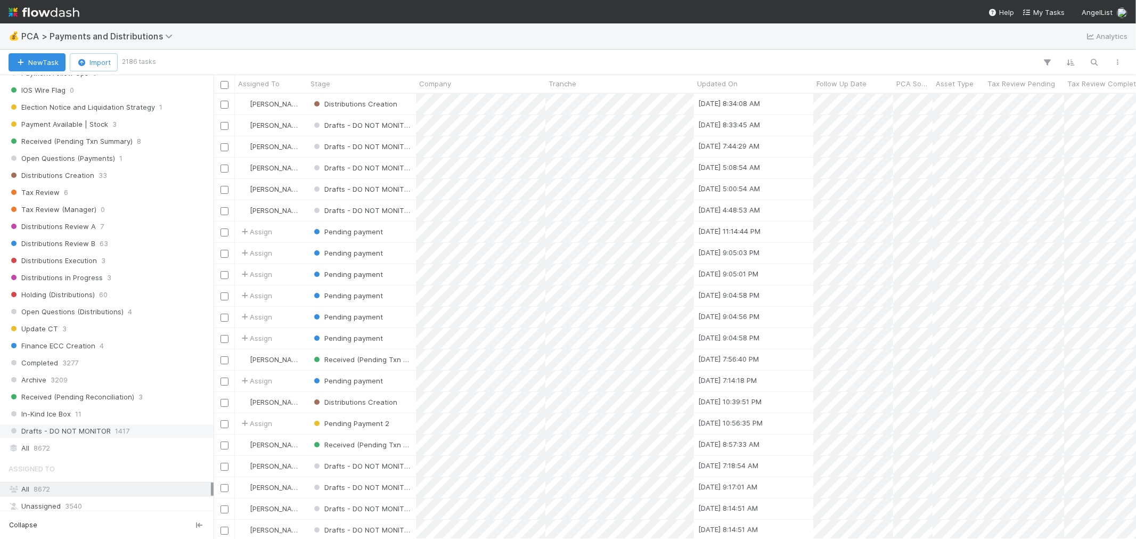
scroll to position [532, 0]
click at [58, 466] on div "Saved Views 🌶️ My Tasks 0 💡 Follow Ups Today (Payments) 0 🏧 Follow Ups Today (D…" at bounding box center [107, 293] width 214 height 436
click at [60, 453] on div "All 8672" at bounding box center [110, 452] width 202 height 13
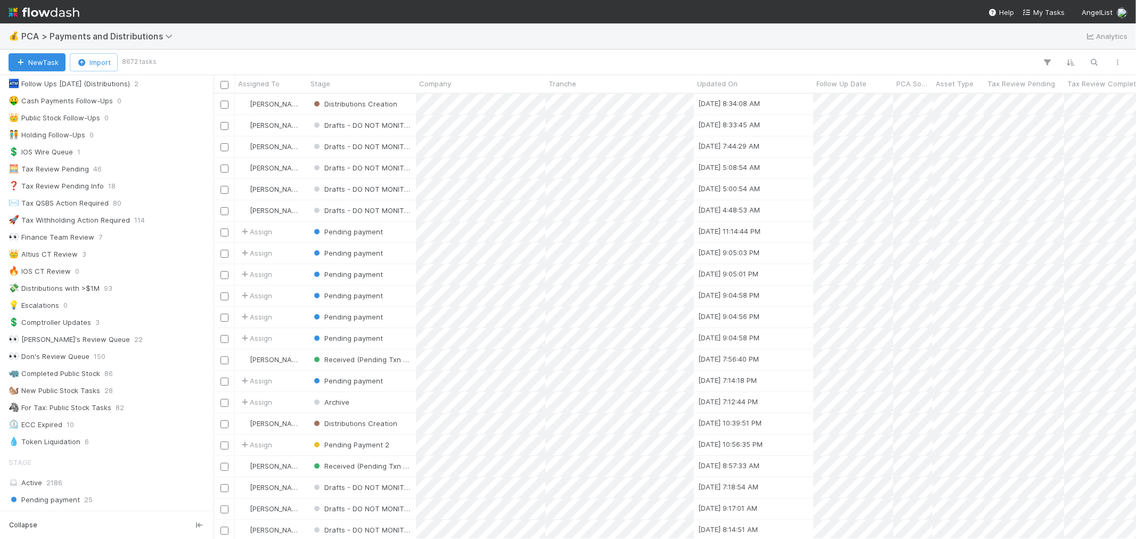
scroll to position [436, 913]
click at [1099, 63] on icon "button" at bounding box center [1094, 63] width 11 height 10
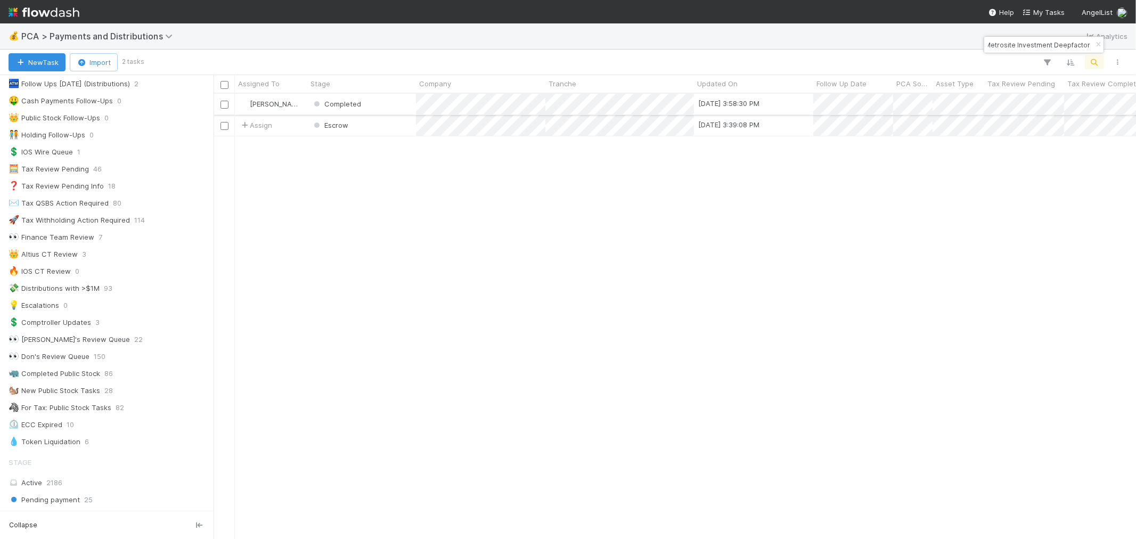
type input "Metrosite Investment Deepfactor"
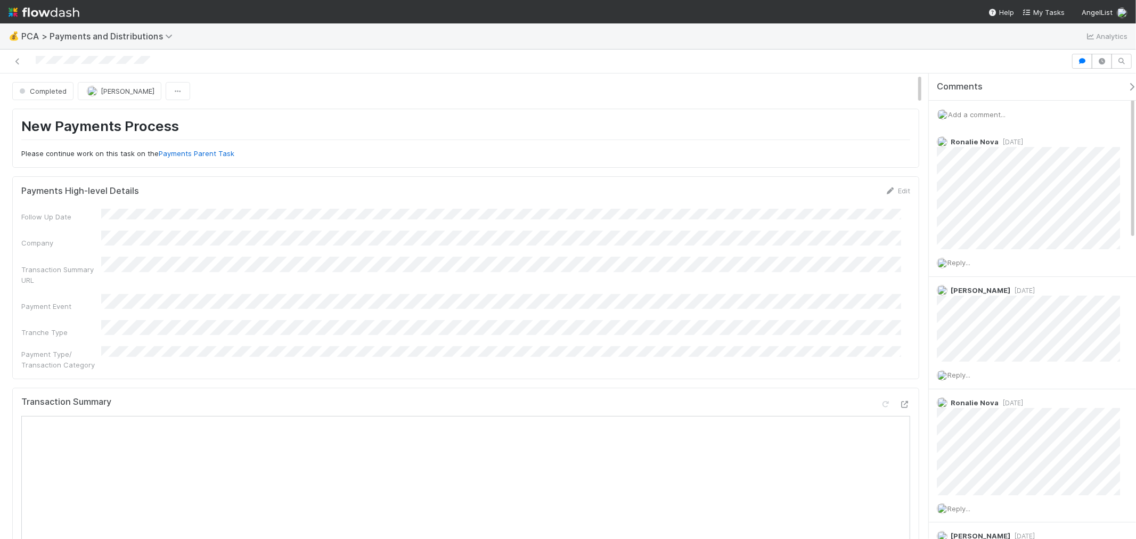
click at [989, 112] on span "Add a comment..." at bounding box center [977, 114] width 58 height 9
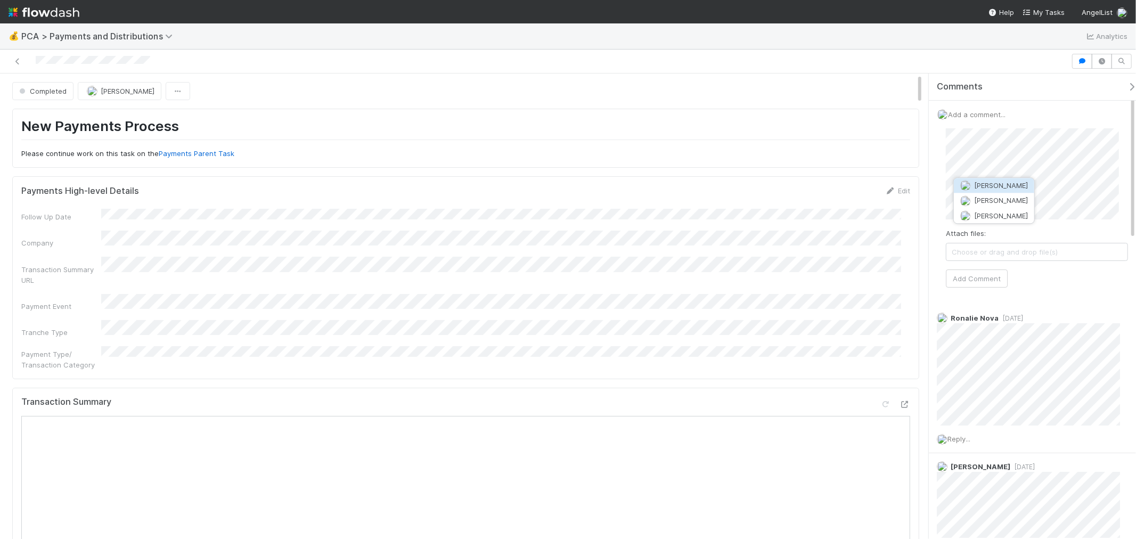
click at [992, 184] on span "[PERSON_NAME]" at bounding box center [1001, 185] width 54 height 9
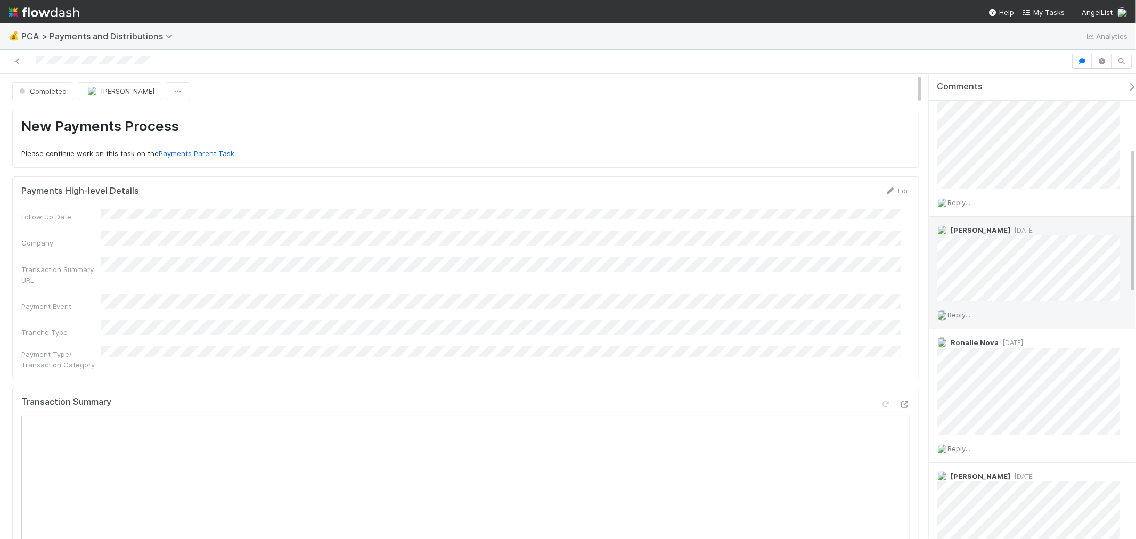
scroll to position [355, 0]
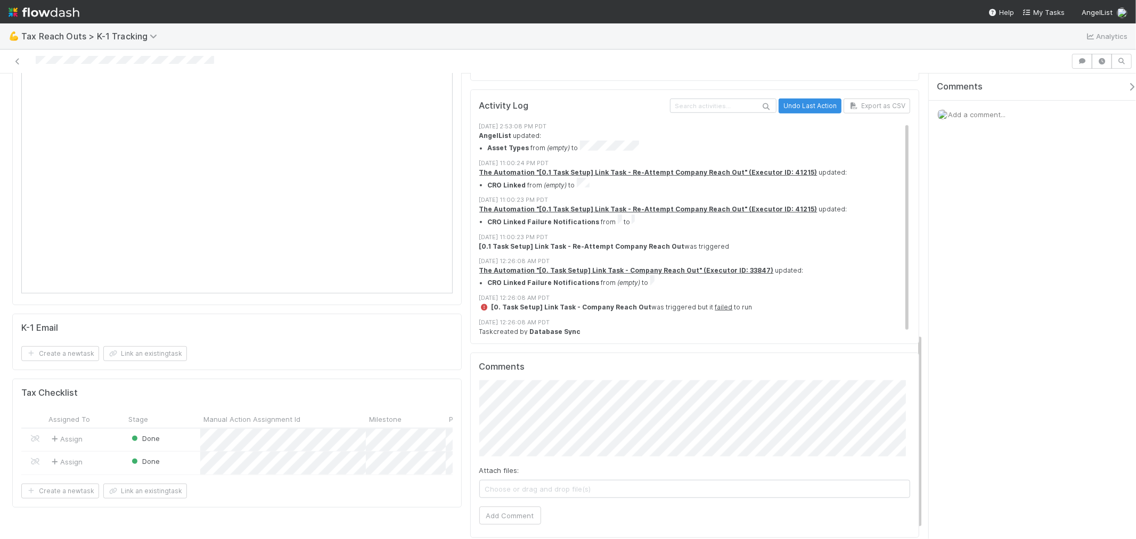
scroll to position [640, 0]
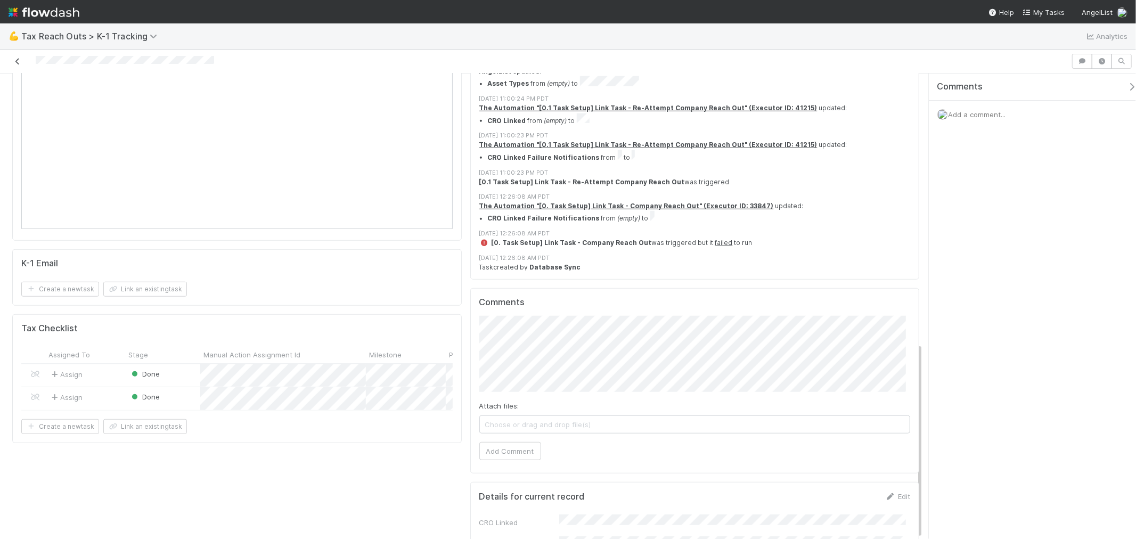
click at [18, 62] on icon at bounding box center [17, 61] width 11 height 7
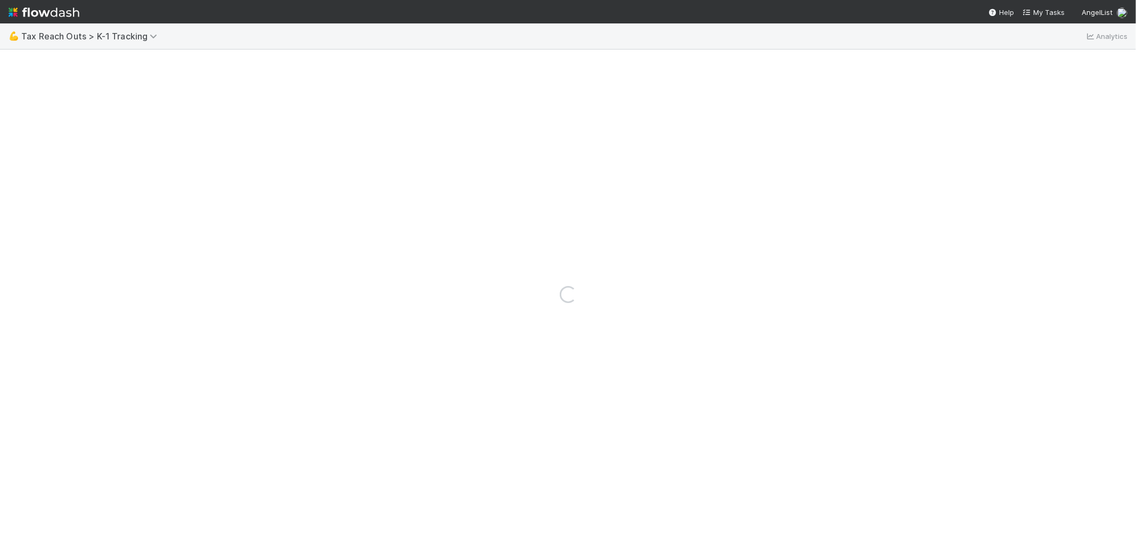
click at [50, 6] on img at bounding box center [44, 12] width 71 height 18
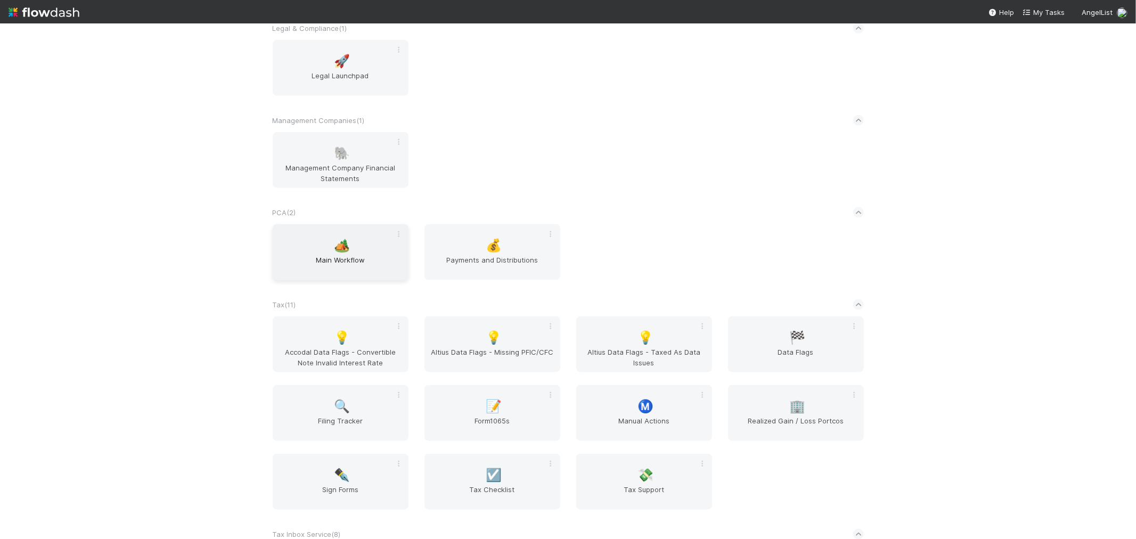
scroll to position [1124, 0]
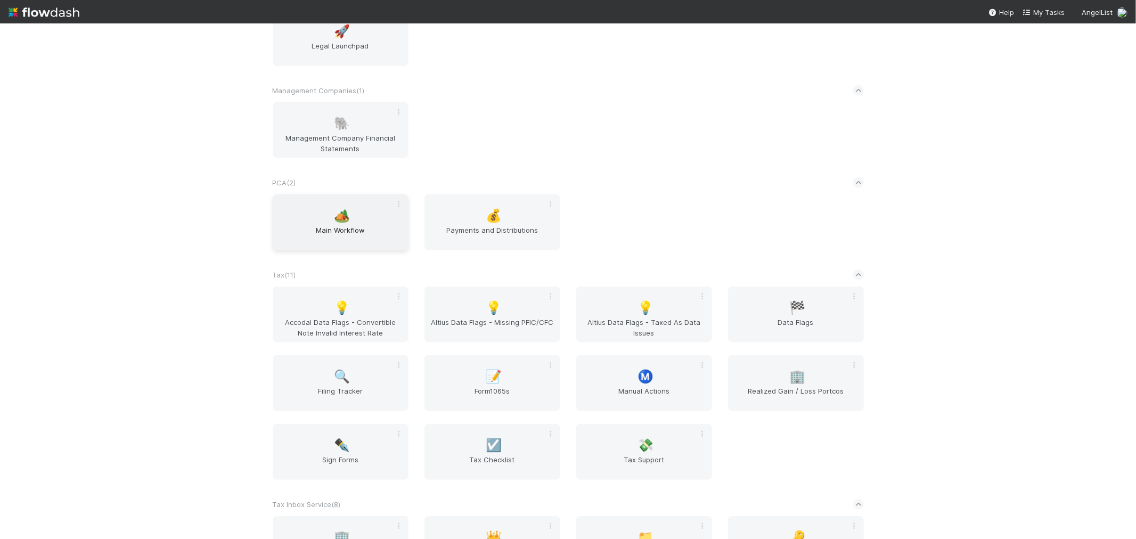
click at [341, 225] on span "Main Workflow" at bounding box center [340, 235] width 127 height 21
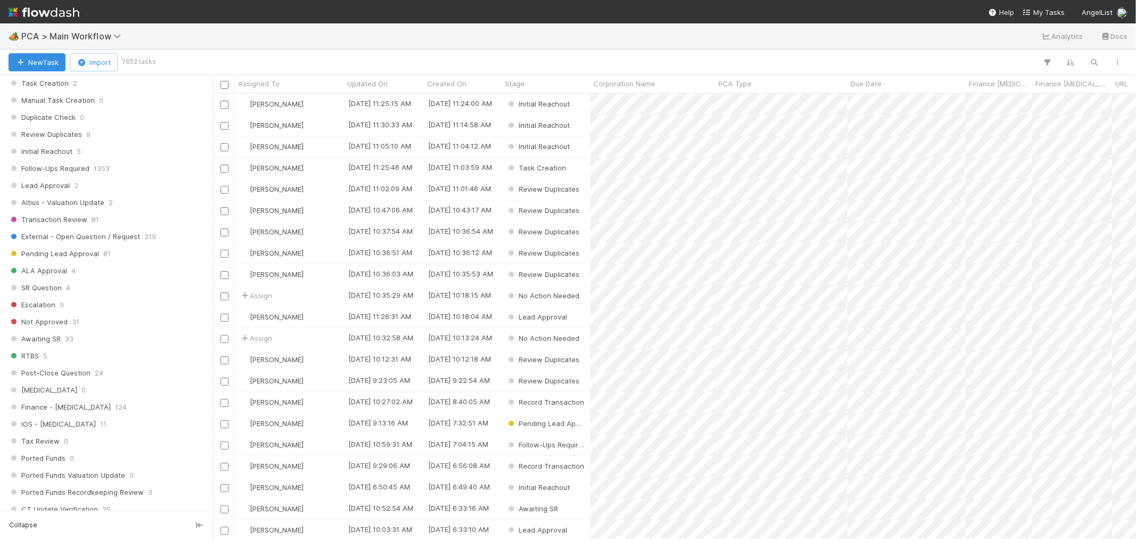
scroll to position [532, 0]
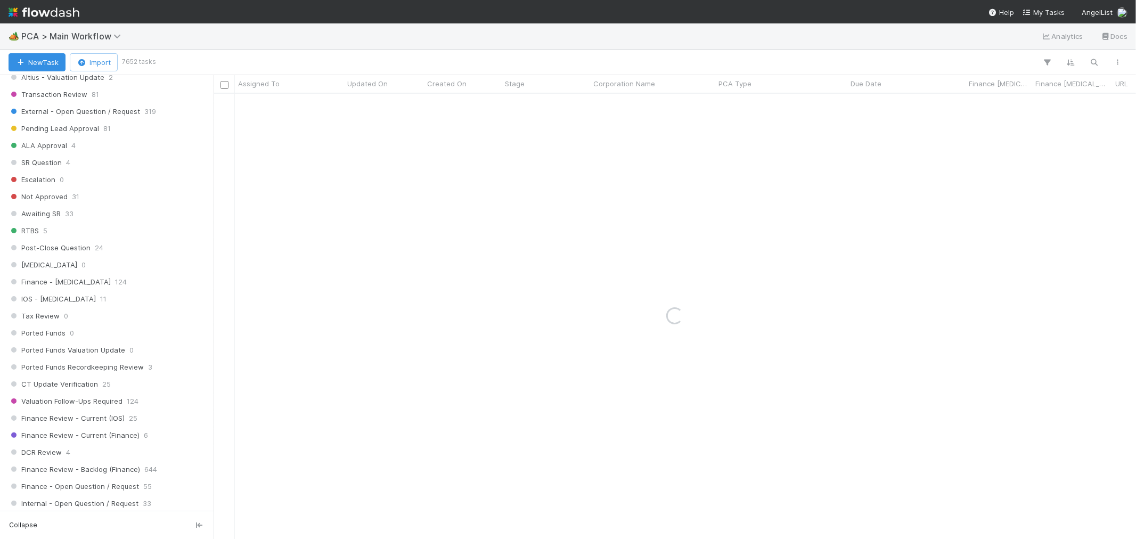
scroll to position [1005, 0]
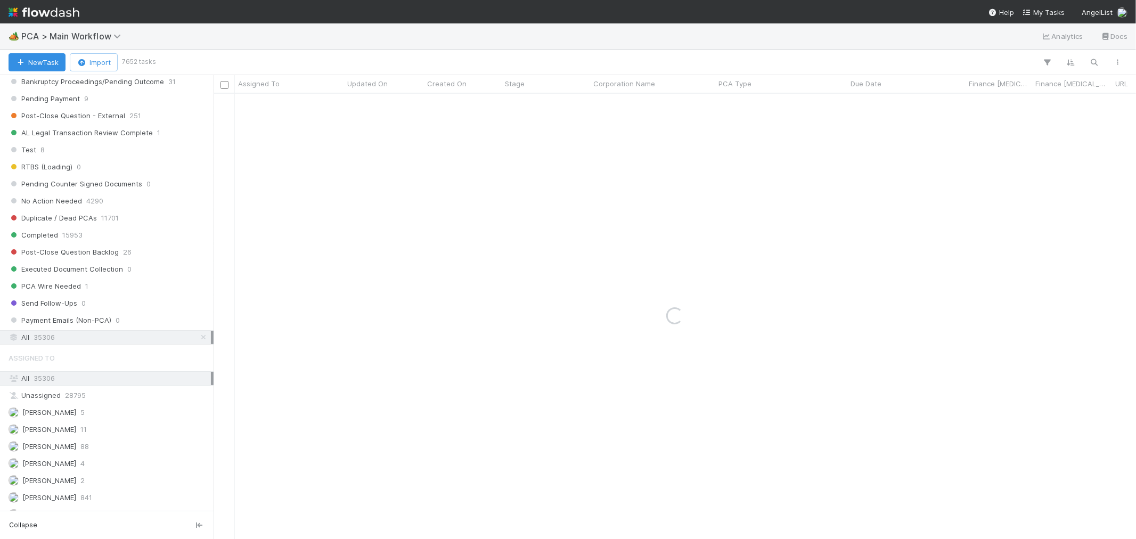
click at [456, 57] on div at bounding box center [641, 62] width 975 height 14
click at [1098, 61] on icon "button" at bounding box center [1094, 63] width 11 height 10
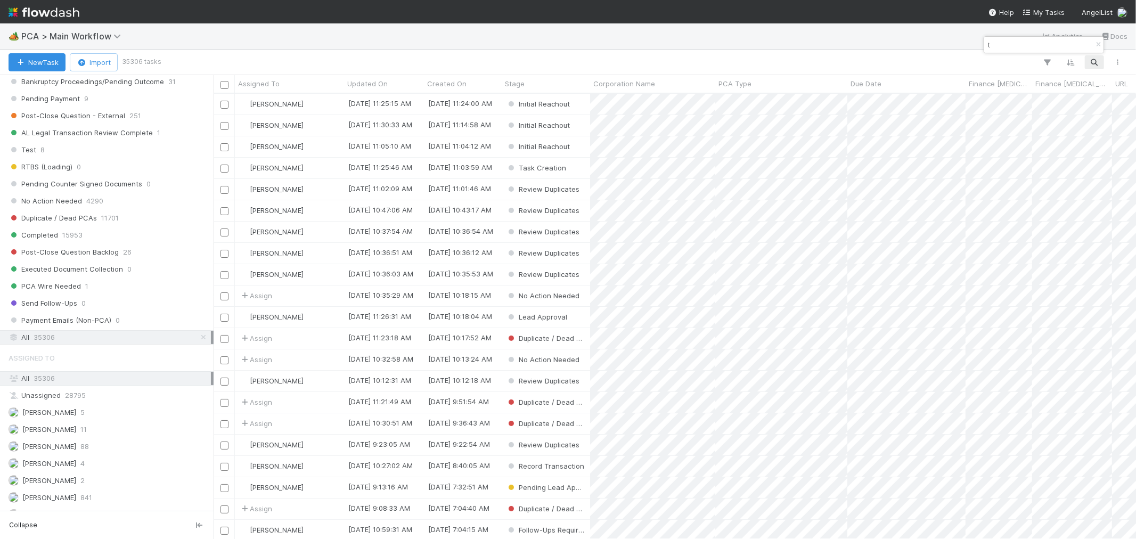
scroll to position [436, 913]
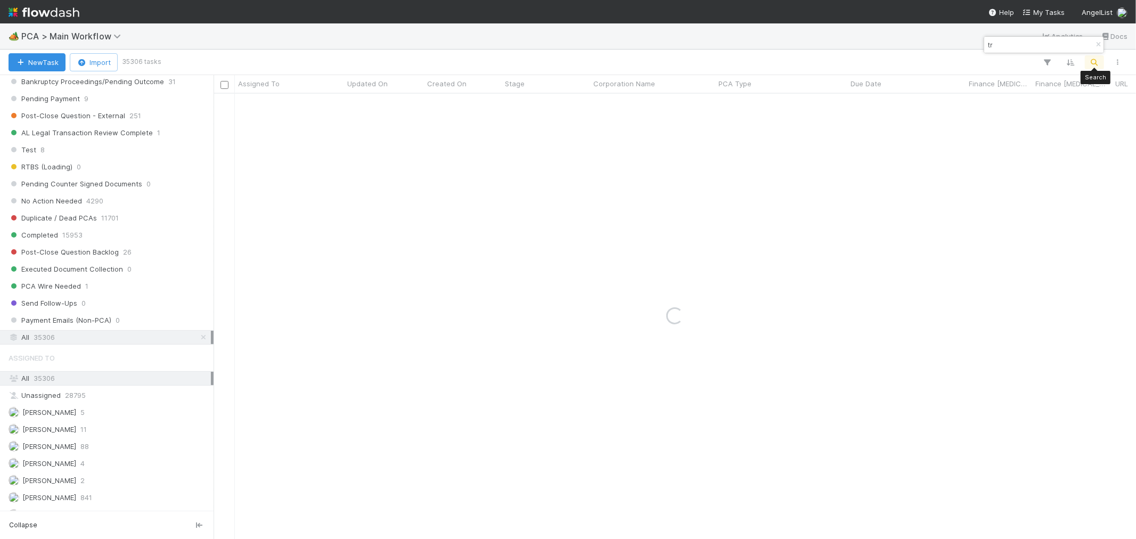
type input "t"
type input "metrosite"
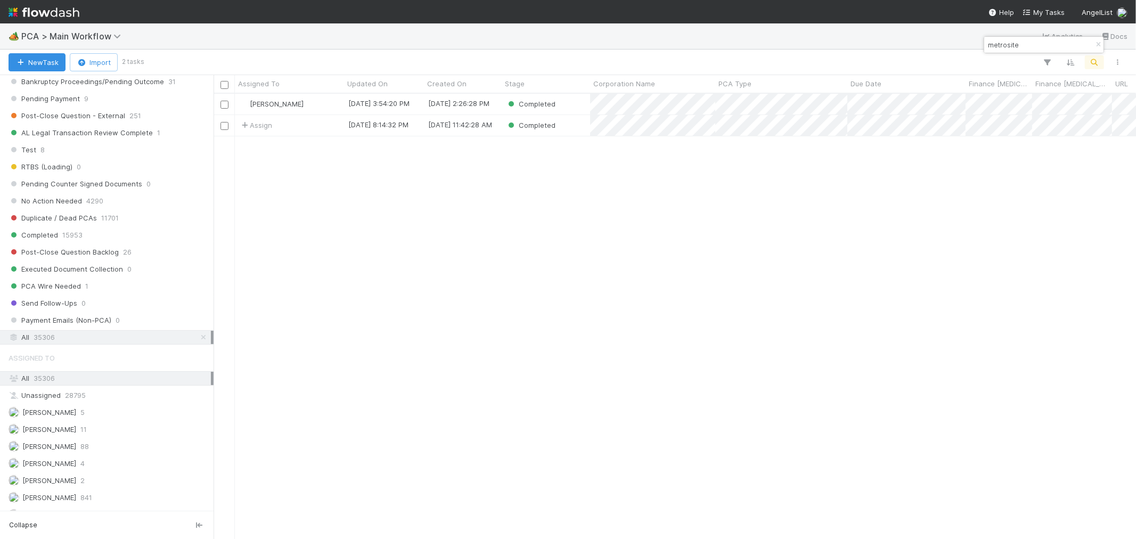
scroll to position [9, 9]
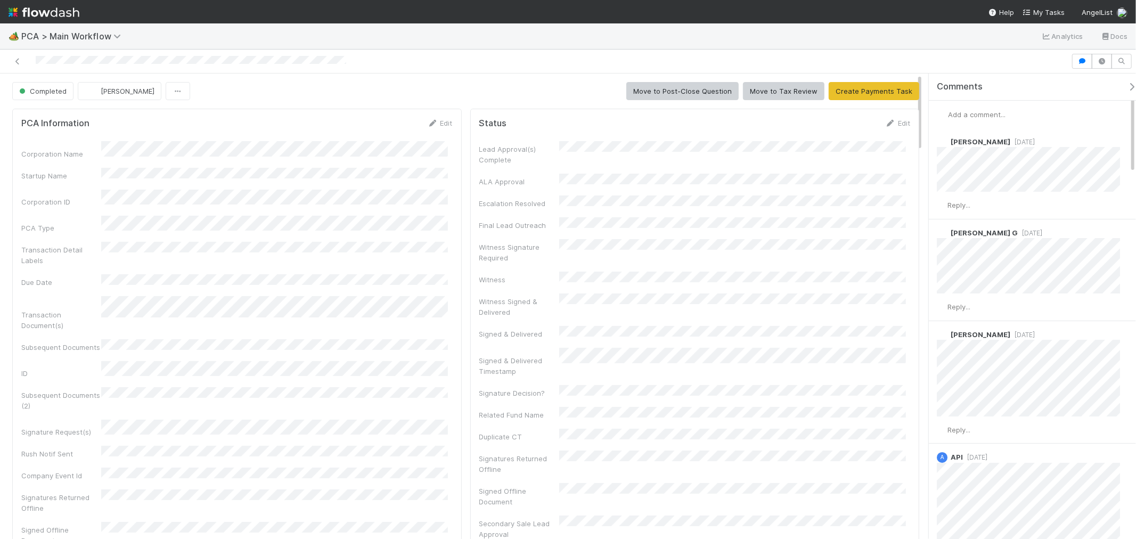
scroll to position [59, 0]
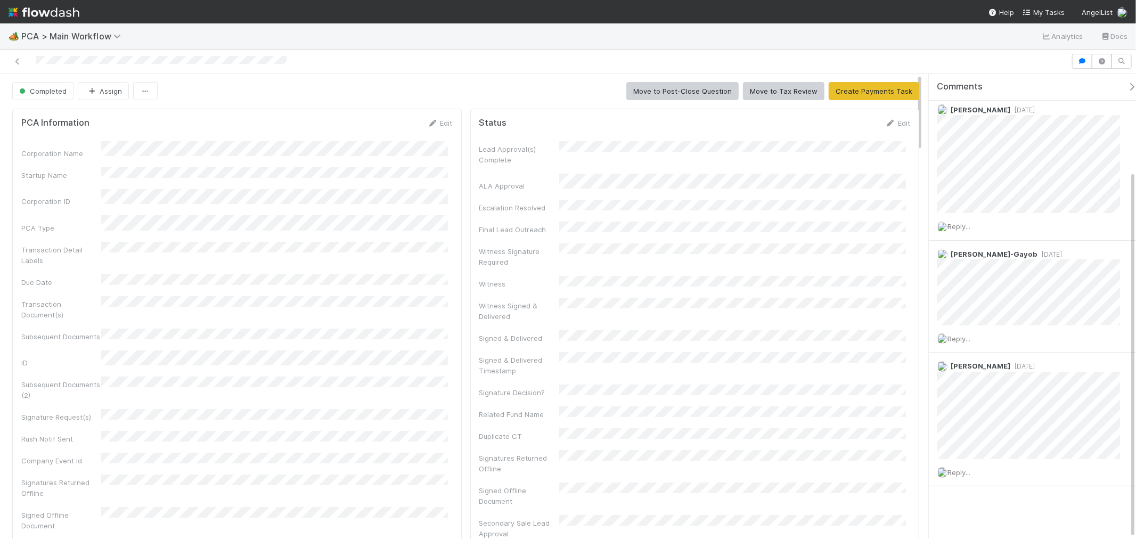
click at [987, 89] on div "Comments" at bounding box center [1041, 86] width 208 height 11
click at [970, 86] on span "Comments" at bounding box center [960, 86] width 46 height 11
click at [1022, 91] on button "button" at bounding box center [1134, 87] width 22 height 10
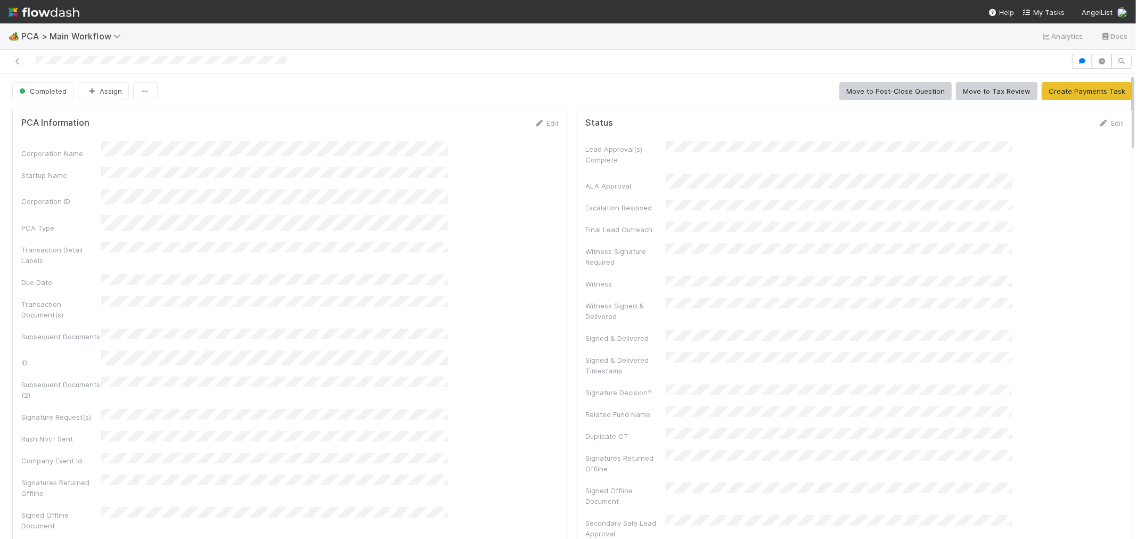
scroll to position [422, 0]
click at [1022, 61] on icon "button" at bounding box center [1082, 61] width 11 height 6
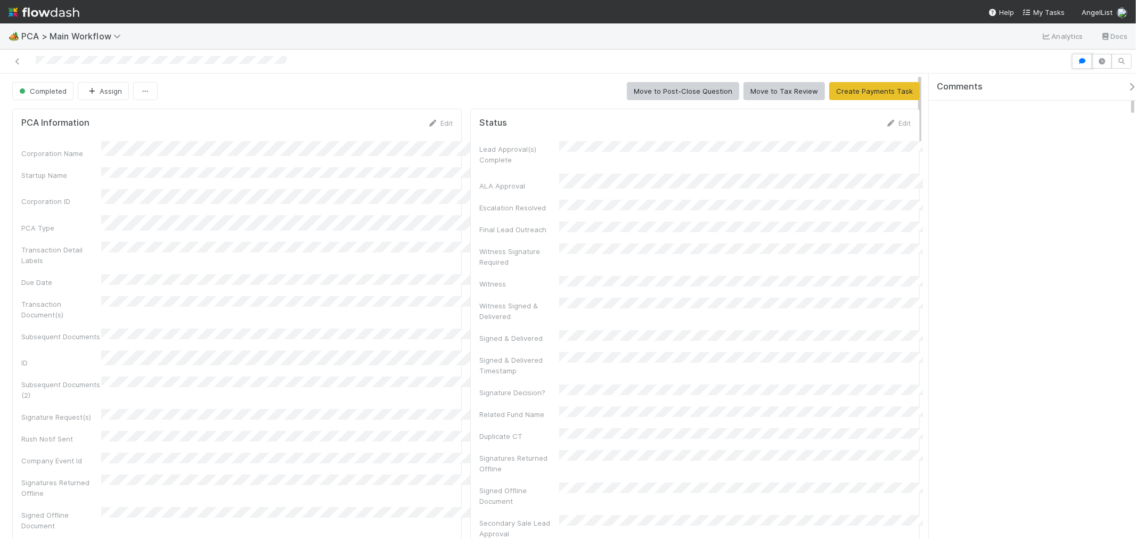
scroll to position [124, 0]
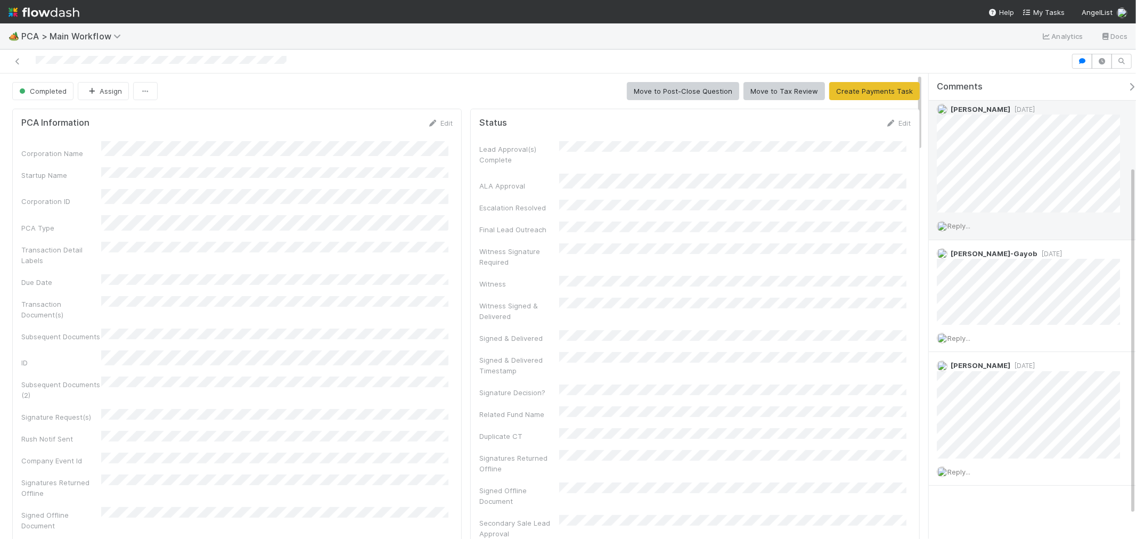
click at [978, 110] on span "Angela Marie Napeñas" at bounding box center [980, 109] width 60 height 9
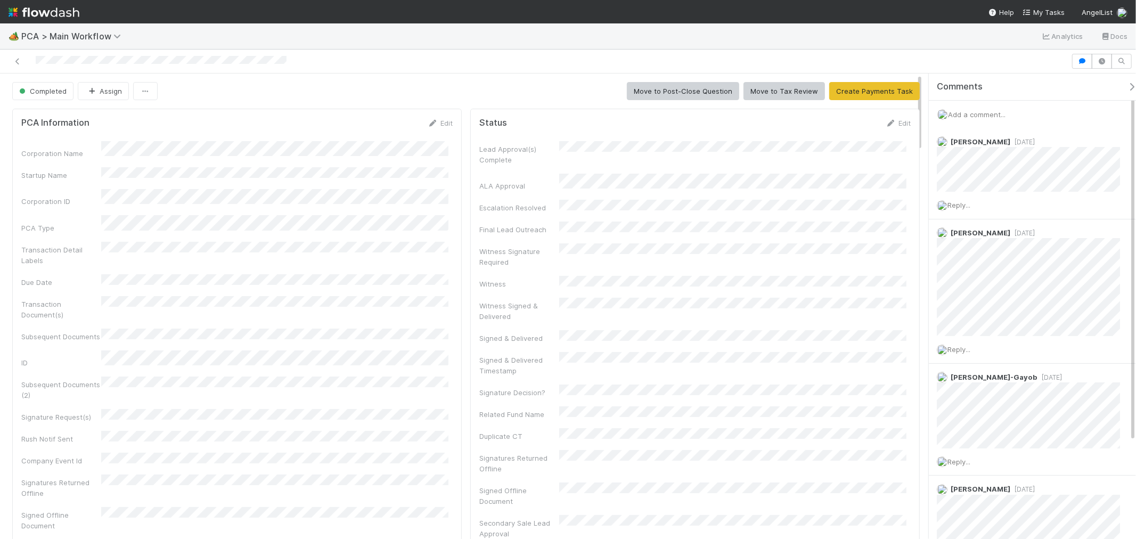
click at [987, 113] on span "Add a comment..." at bounding box center [977, 114] width 58 height 9
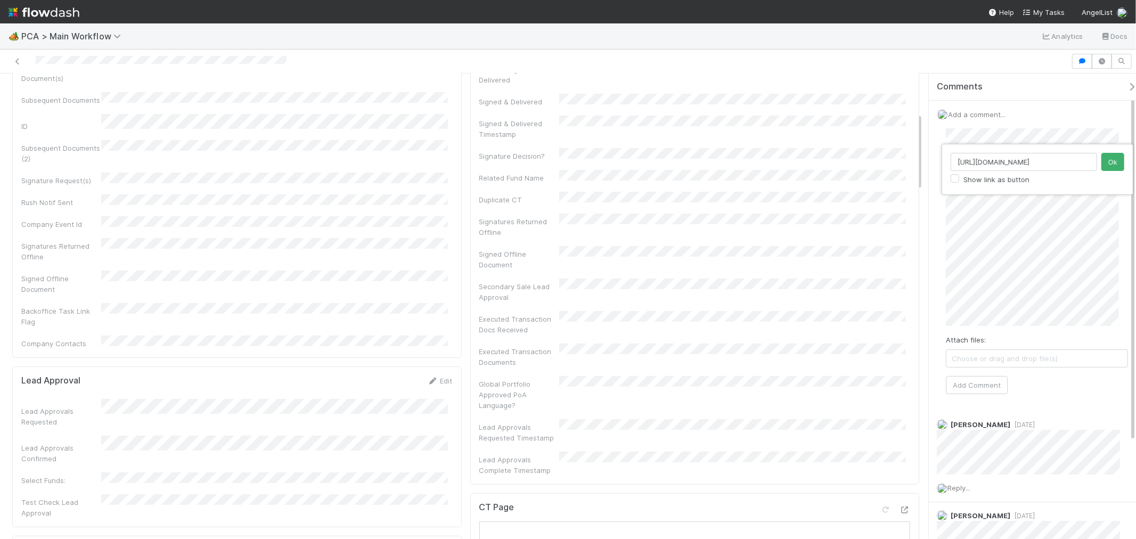
scroll to position [0, 307]
click at [1022, 161] on button "Ok" at bounding box center [1112, 162] width 23 height 18
click at [1018, 161] on input "https://comptroller.internal.angellist.com/v/transaction_summaries/general_corp…" at bounding box center [1023, 162] width 146 height 18
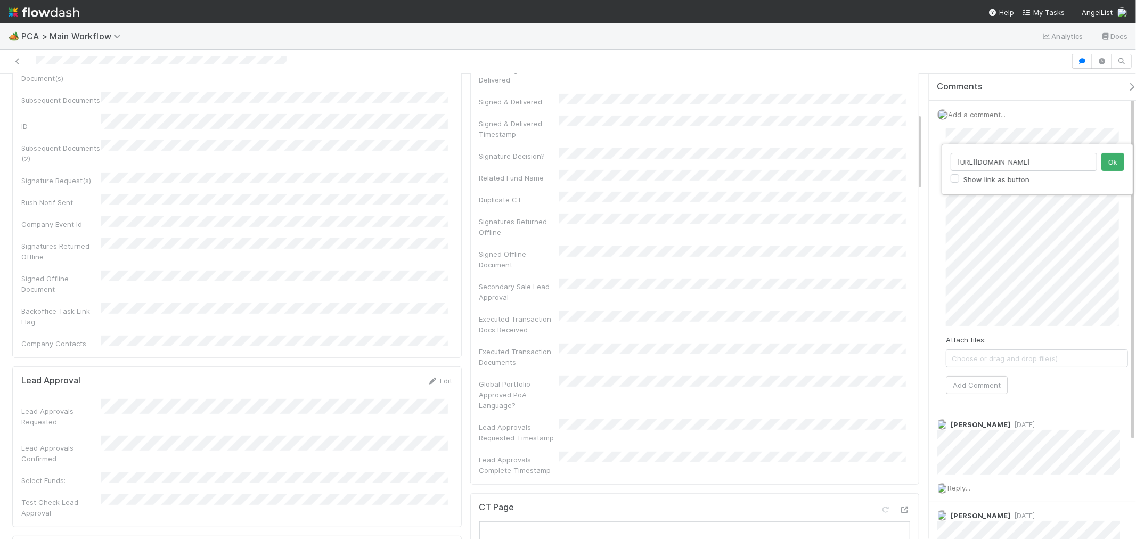
click at [909, 289] on div "https://comptroller.internal.angellist.com/v/transaction_summaries/general_corp…" at bounding box center [568, 269] width 1136 height 539
click at [976, 387] on button "Add Comment" at bounding box center [977, 385] width 62 height 18
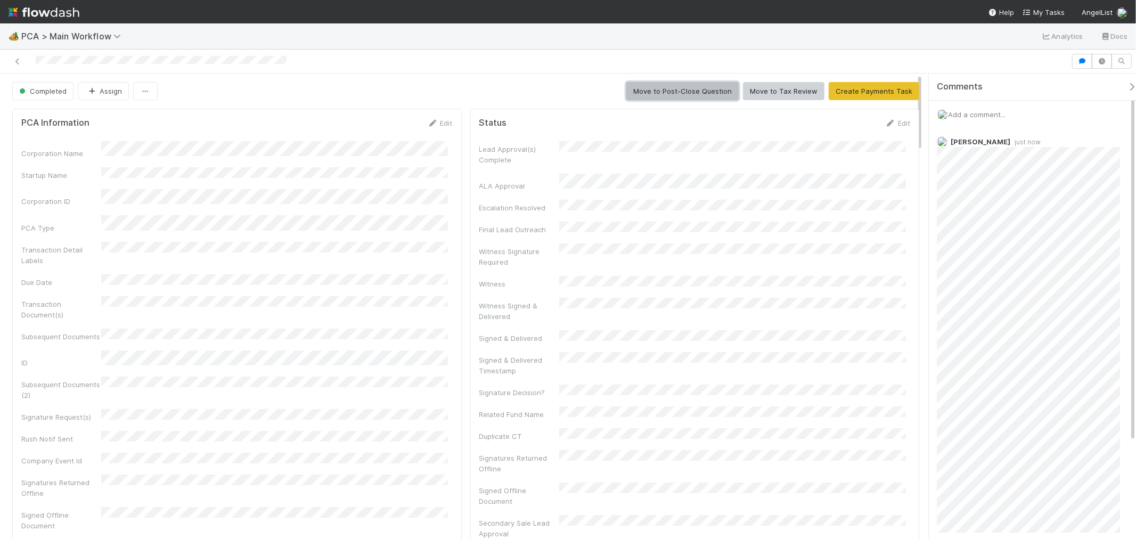
drag, startPoint x: 678, startPoint y: 92, endPoint x: 687, endPoint y: 98, distance: 10.6
click at [678, 92] on button "Move to Post-Close Question" at bounding box center [682, 91] width 112 height 18
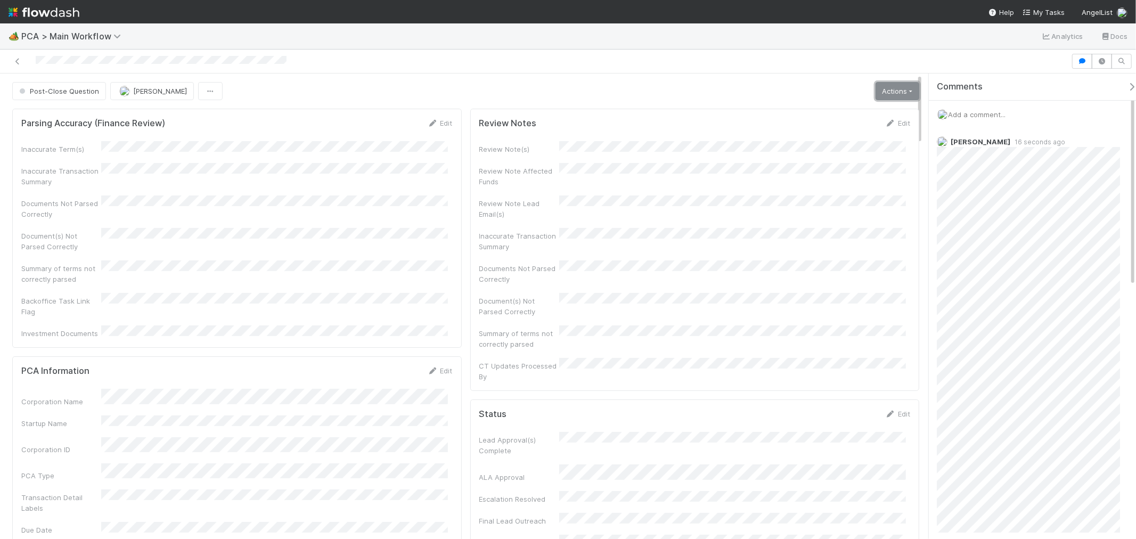
click at [899, 96] on link "Actions" at bounding box center [897, 91] width 44 height 18
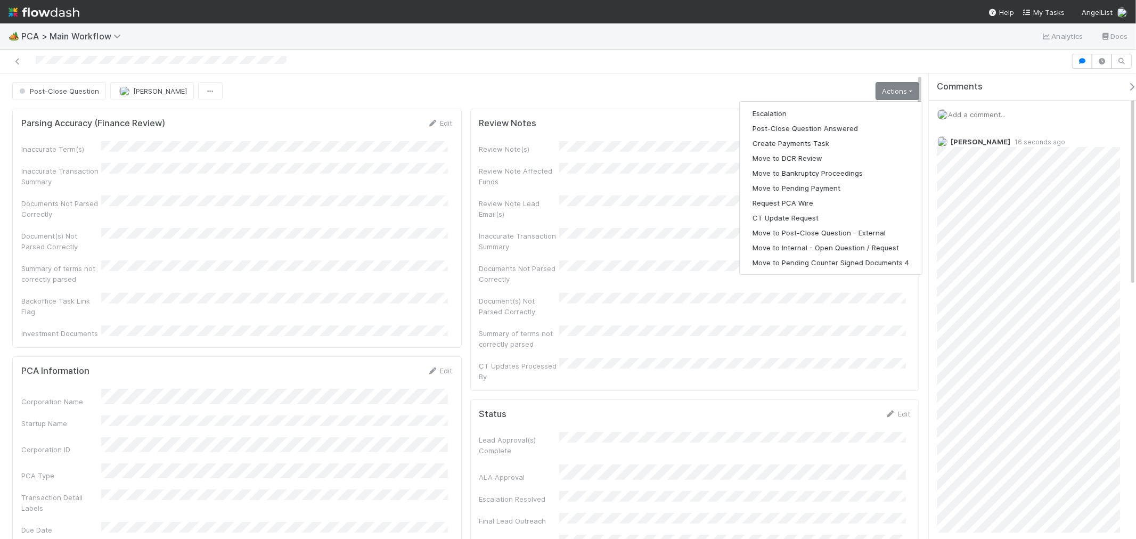
click at [767, 82] on div "Post-Close Question Philip Chung Actions Escalation Post-Close Question Answere…" at bounding box center [465, 91] width 907 height 18
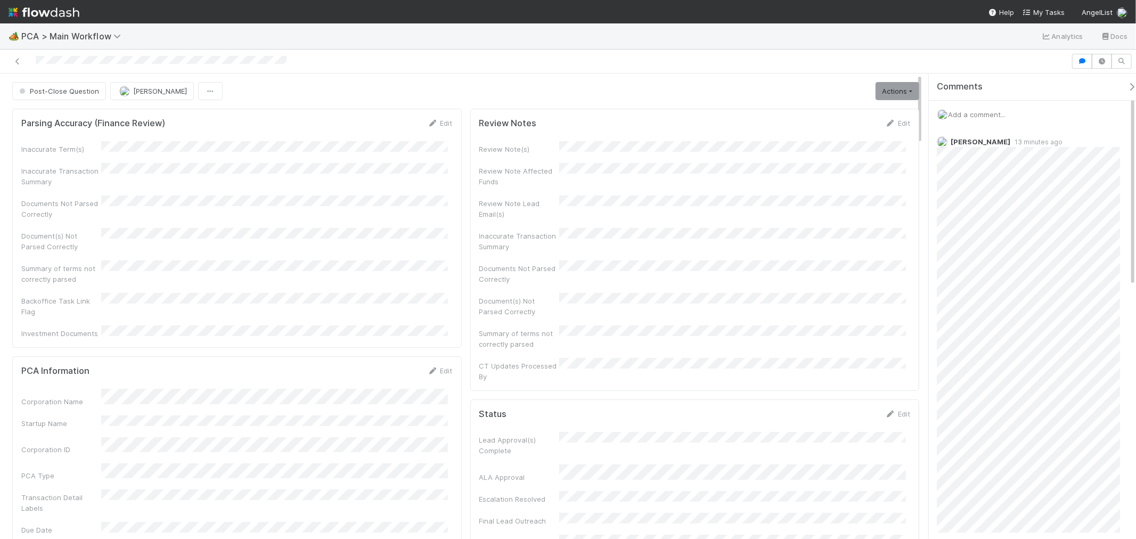
click at [1001, 117] on span "Add a comment..." at bounding box center [977, 114] width 58 height 9
click at [985, 280] on button "Add Comment" at bounding box center [977, 278] width 62 height 18
click at [974, 120] on div "Add a comment..." at bounding box center [1037, 115] width 216 height 28
click at [1022, 145] on icon at bounding box center [1114, 142] width 11 height 7
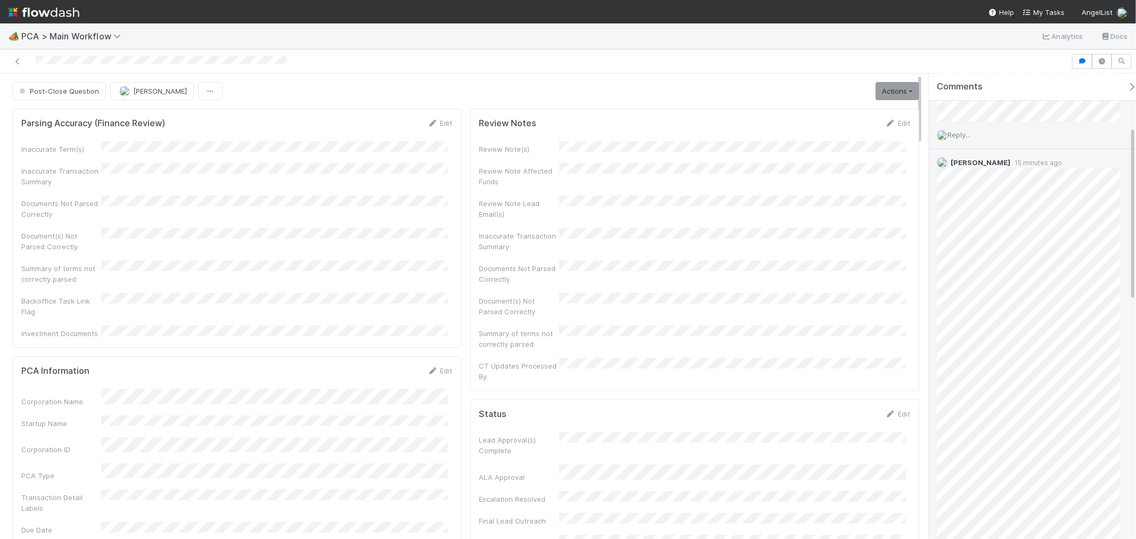
scroll to position [118, 0]
click at [1022, 242] on icon at bounding box center [1114, 243] width 11 height 7
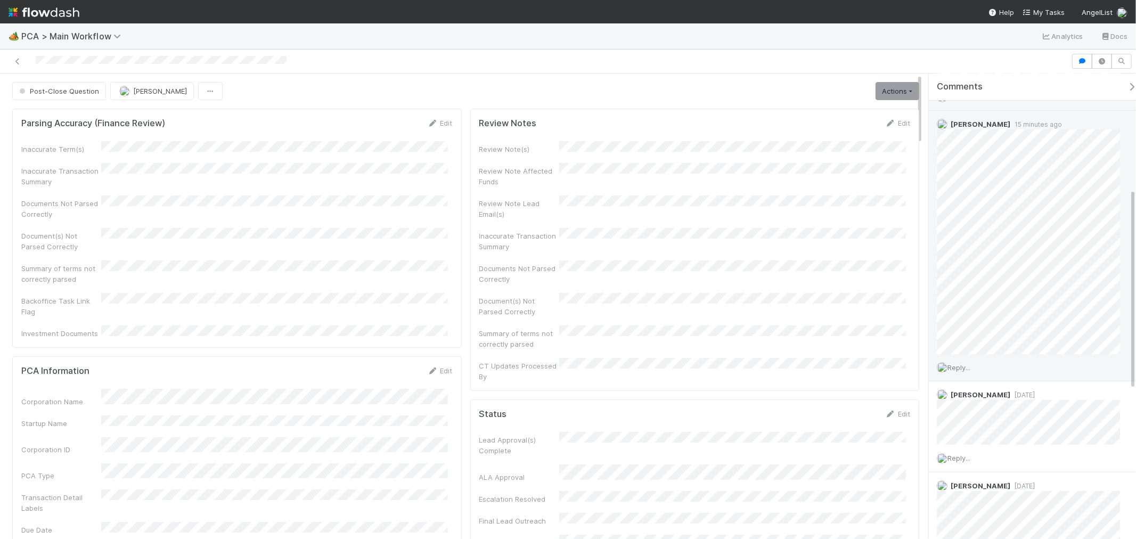
scroll to position [295, 0]
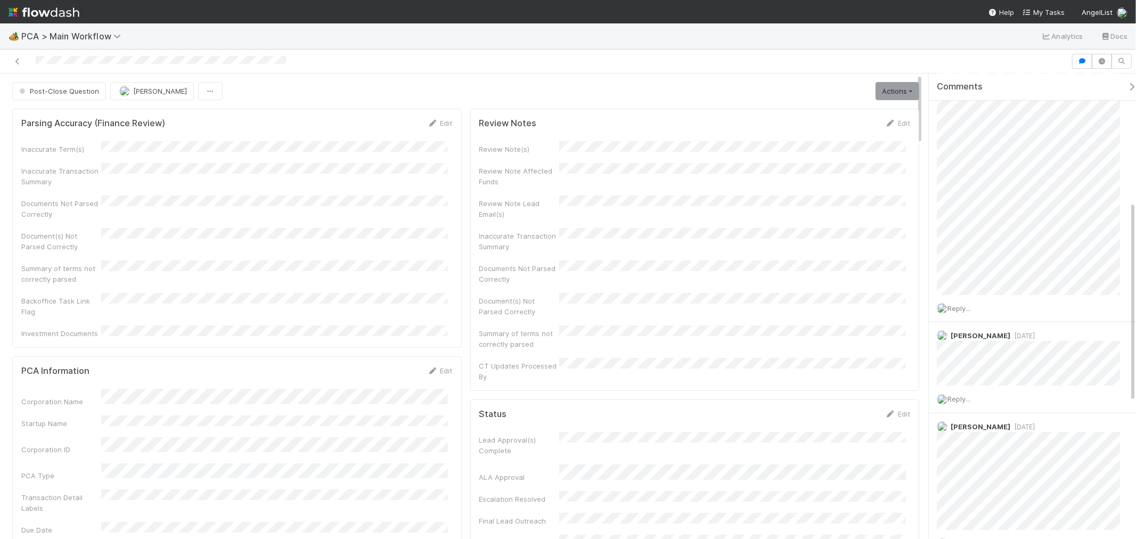
click at [920, 241] on div "Post-Close Question Philip Chung Actions Escalation Post-Close Question Answere…" at bounding box center [568, 305] width 1136 height 465
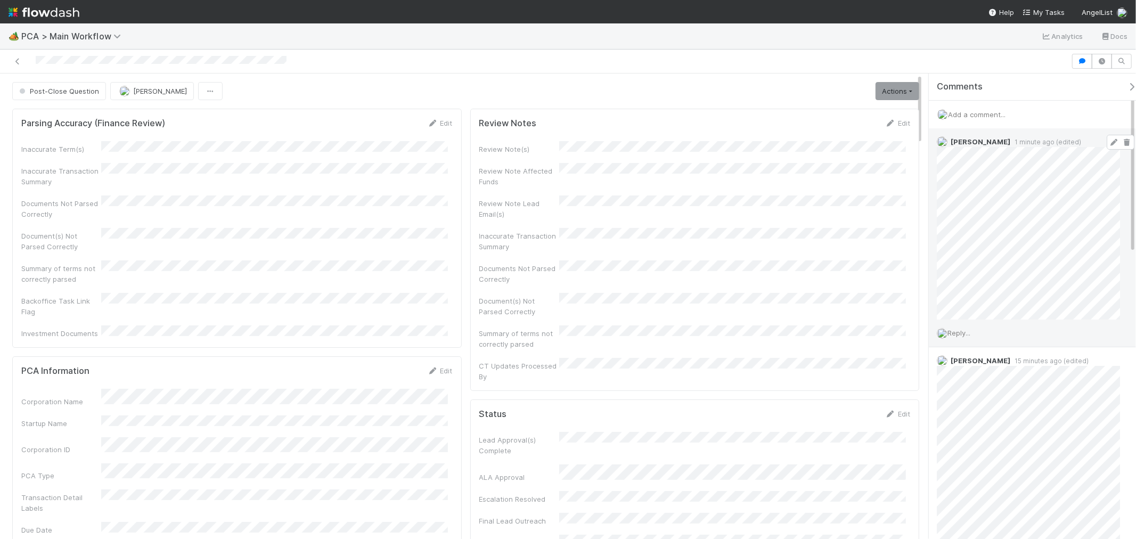
click at [972, 113] on span "Add a comment..." at bounding box center [977, 114] width 58 height 9
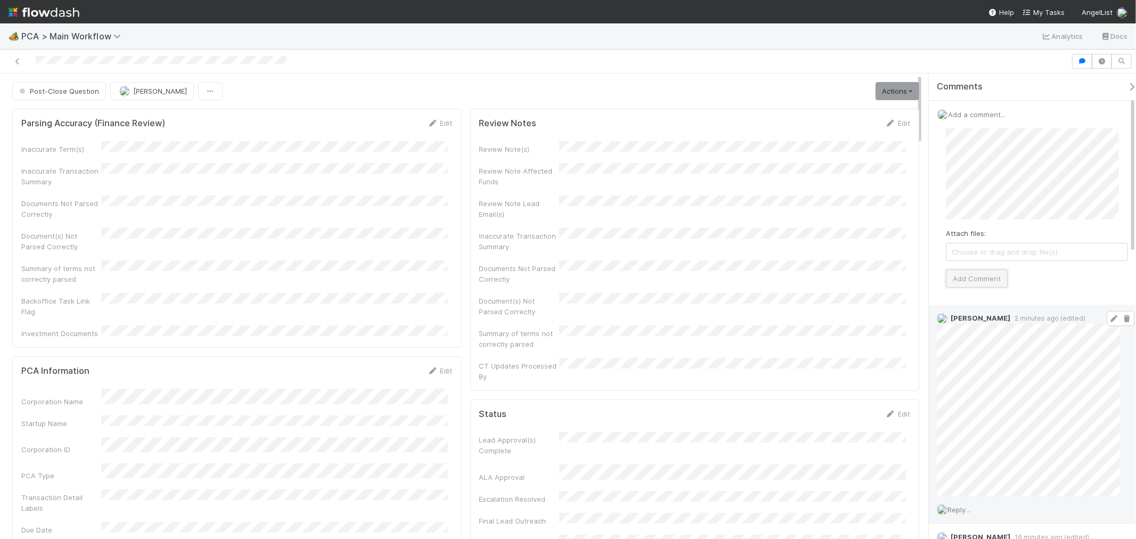
click at [988, 282] on button "Add Comment" at bounding box center [977, 278] width 62 height 18
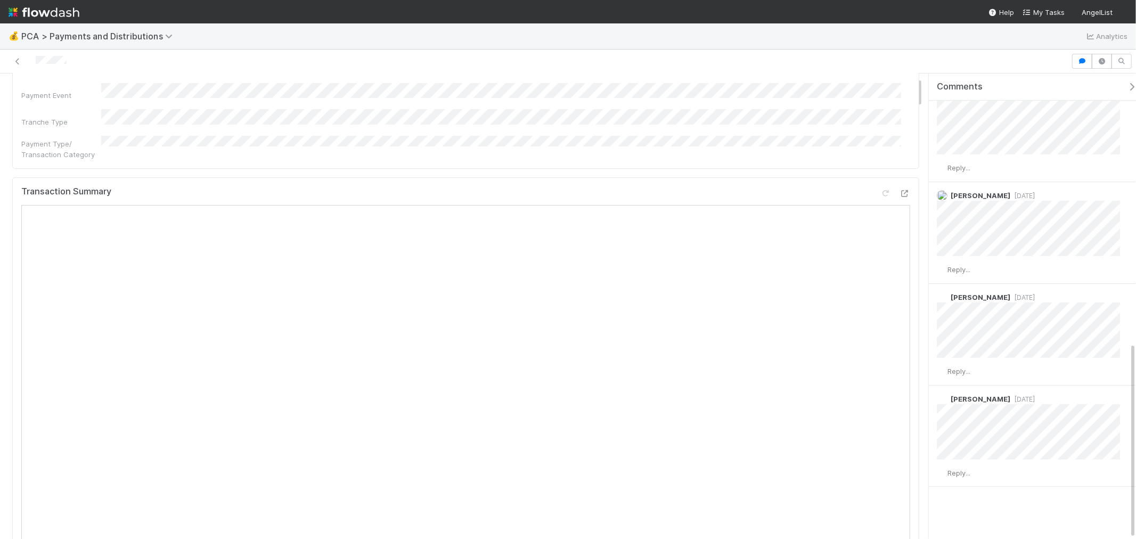
scroll to position [59, 0]
